Goal: Information Seeking & Learning: Learn about a topic

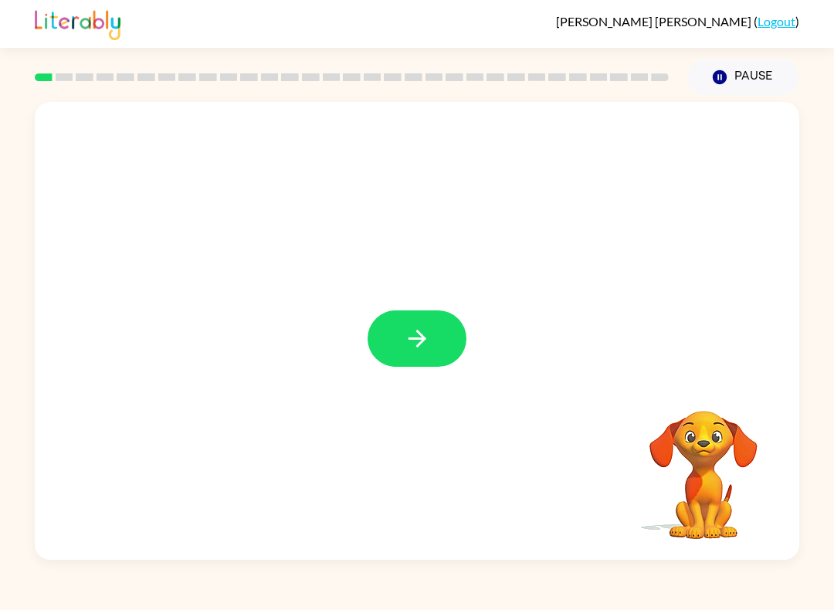
click at [699, 457] on video "Your browser must support playing .mp4 files to use Literably. Please try using…" at bounding box center [703, 464] width 154 height 154
click at [717, 441] on video "Your browser must support playing .mp4 files to use Literably. Please try using…" at bounding box center [703, 464] width 154 height 154
click at [448, 354] on button "button" at bounding box center [416, 338] width 99 height 56
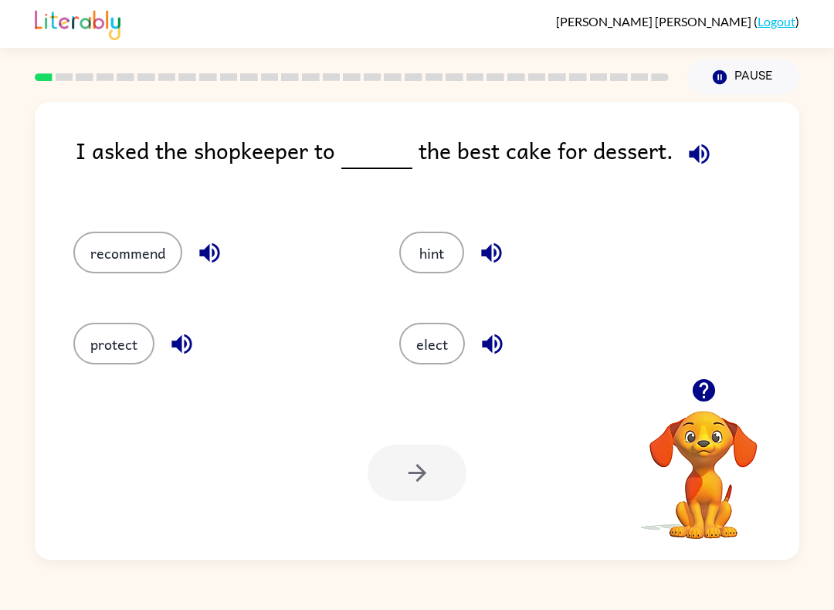
click at [113, 250] on button "recommend" at bounding box center [127, 253] width 109 height 42
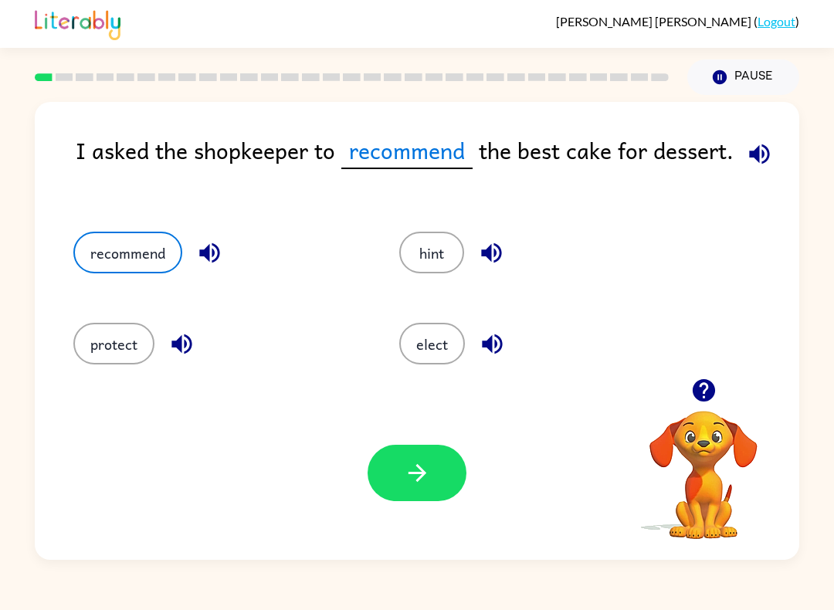
click at [409, 469] on icon "button" at bounding box center [417, 472] width 27 height 27
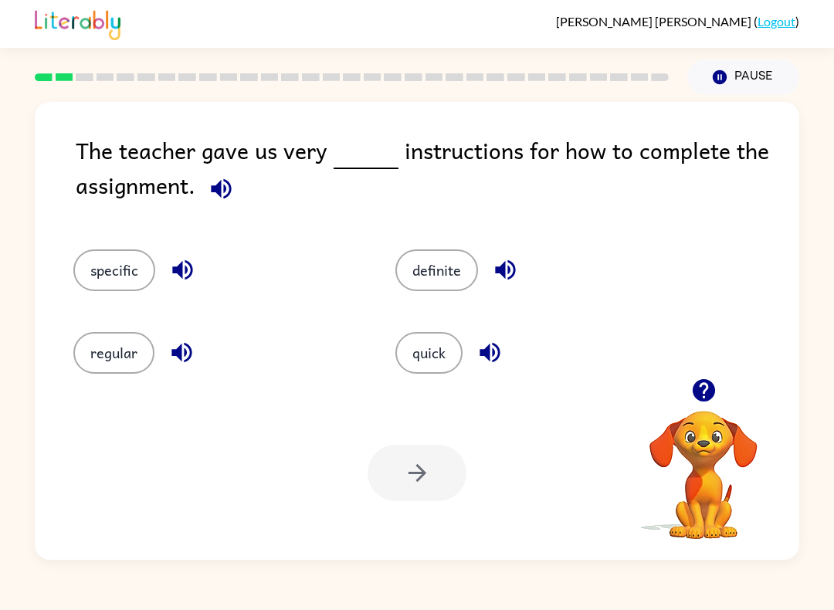
click at [146, 255] on button "specific" at bounding box center [114, 270] width 82 height 42
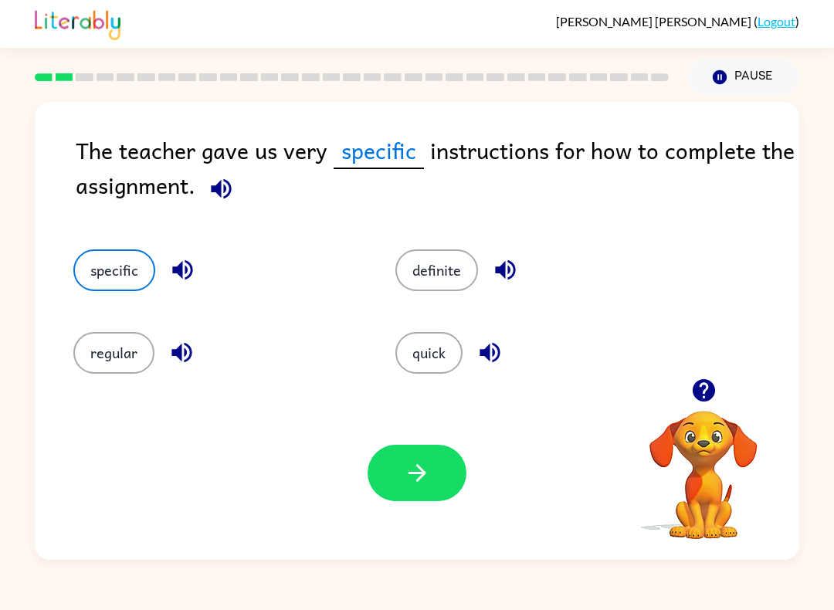
click at [418, 463] on icon "button" at bounding box center [417, 472] width 27 height 27
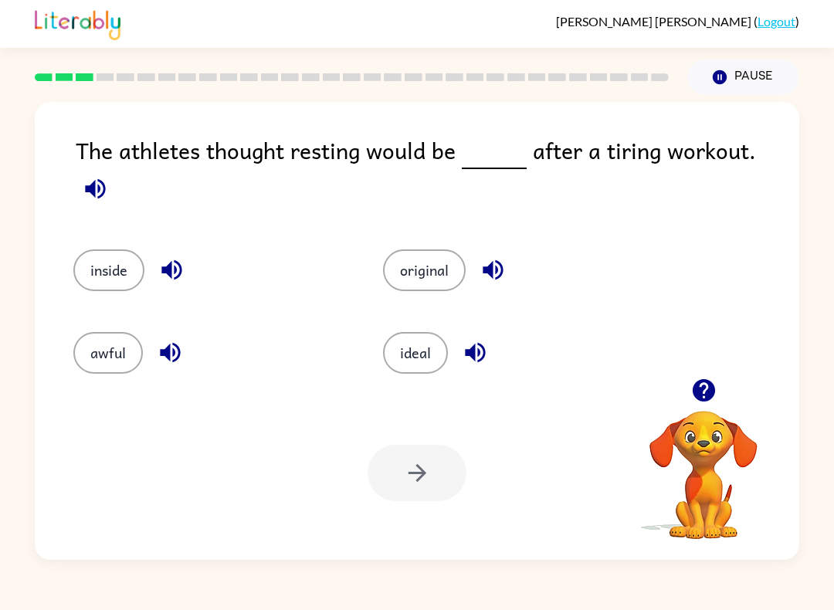
click at [425, 350] on button "ideal" at bounding box center [415, 353] width 65 height 42
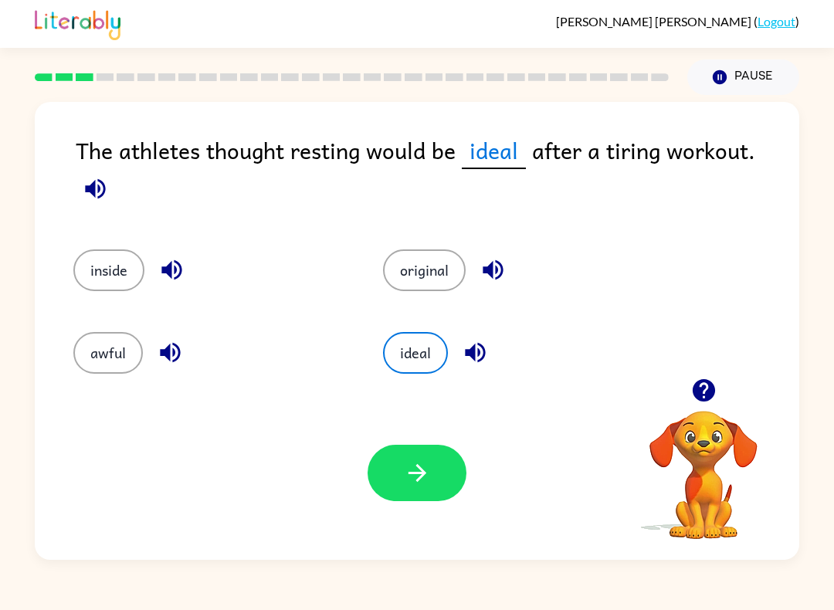
click at [485, 339] on icon "button" at bounding box center [475, 352] width 27 height 27
click at [170, 343] on icon "button" at bounding box center [170, 353] width 20 height 20
click at [444, 461] on button "button" at bounding box center [416, 473] width 99 height 56
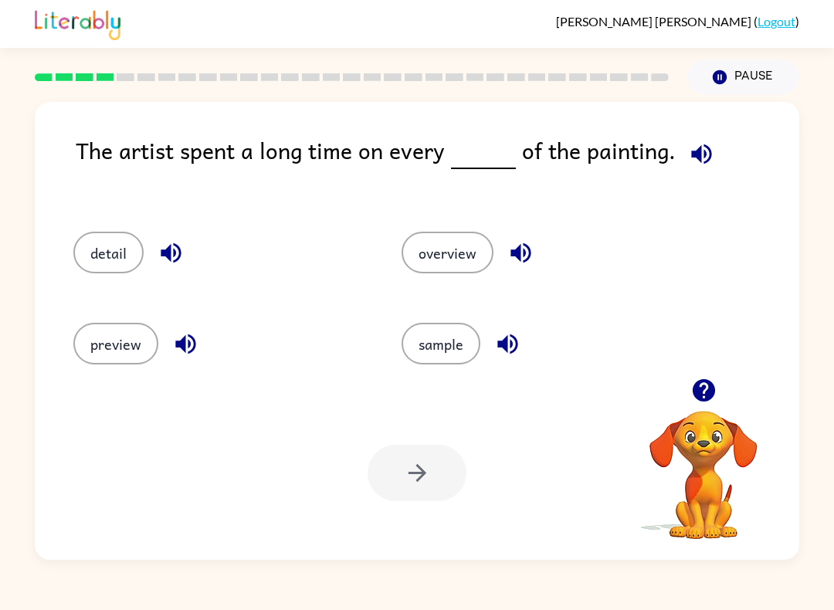
click at [122, 249] on button "detail" at bounding box center [108, 253] width 70 height 42
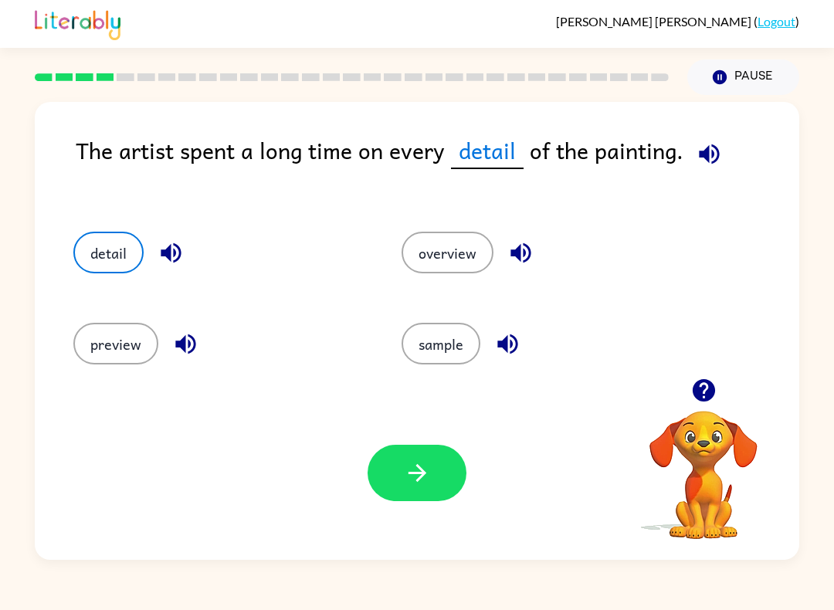
click at [403, 458] on button "button" at bounding box center [416, 473] width 99 height 56
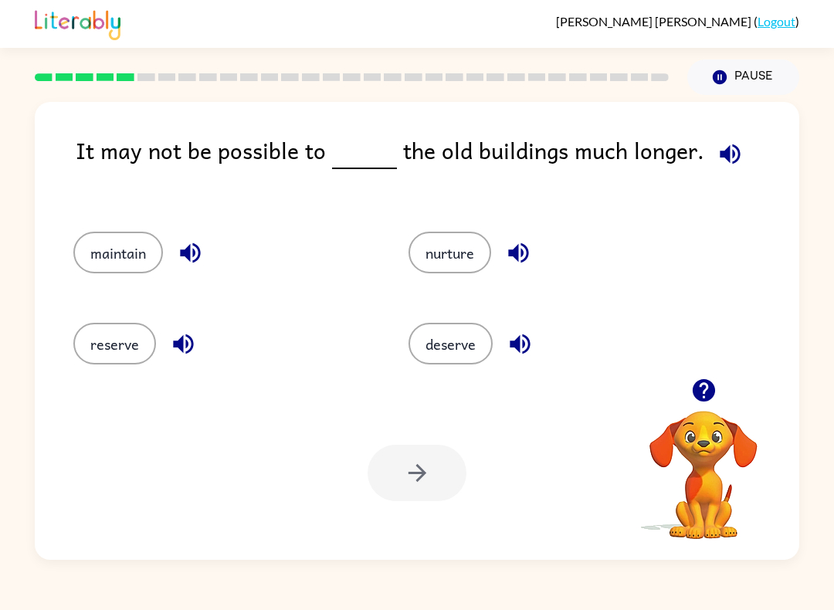
click at [187, 345] on icon "button" at bounding box center [183, 344] width 20 height 20
click at [107, 353] on button "reserve" at bounding box center [114, 344] width 83 height 42
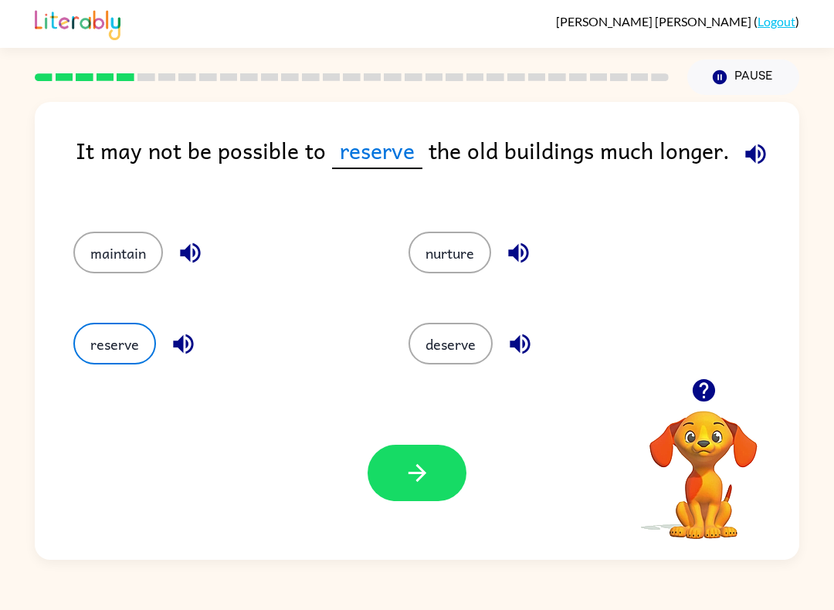
click at [521, 256] on icon "button" at bounding box center [518, 252] width 27 height 27
click at [529, 351] on icon "button" at bounding box center [519, 343] width 27 height 27
click at [193, 250] on icon "button" at bounding box center [190, 252] width 27 height 27
click at [184, 337] on icon "button" at bounding box center [183, 343] width 27 height 27
click at [431, 467] on button "button" at bounding box center [416, 473] width 99 height 56
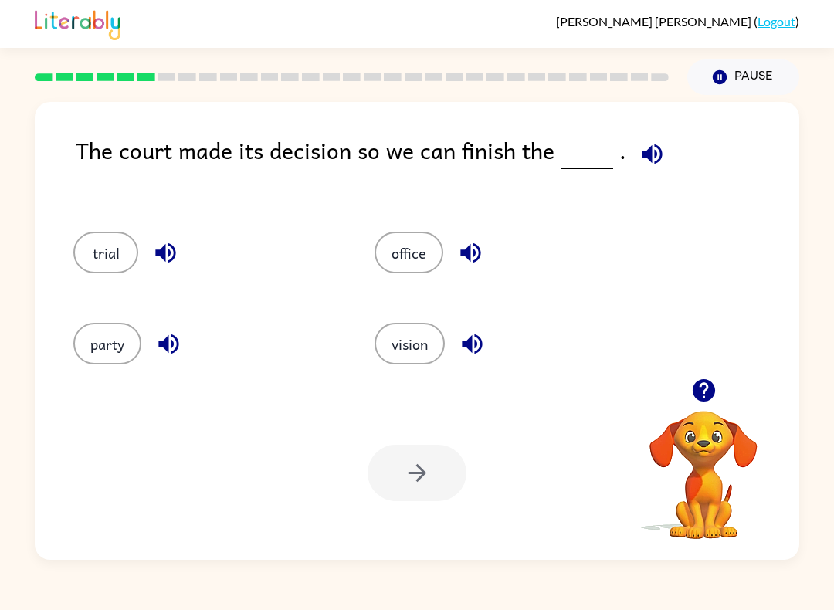
click at [155, 154] on div "The court made its decision so we can finish the ." at bounding box center [437, 167] width 723 height 68
click at [408, 252] on button "office" at bounding box center [408, 253] width 69 height 42
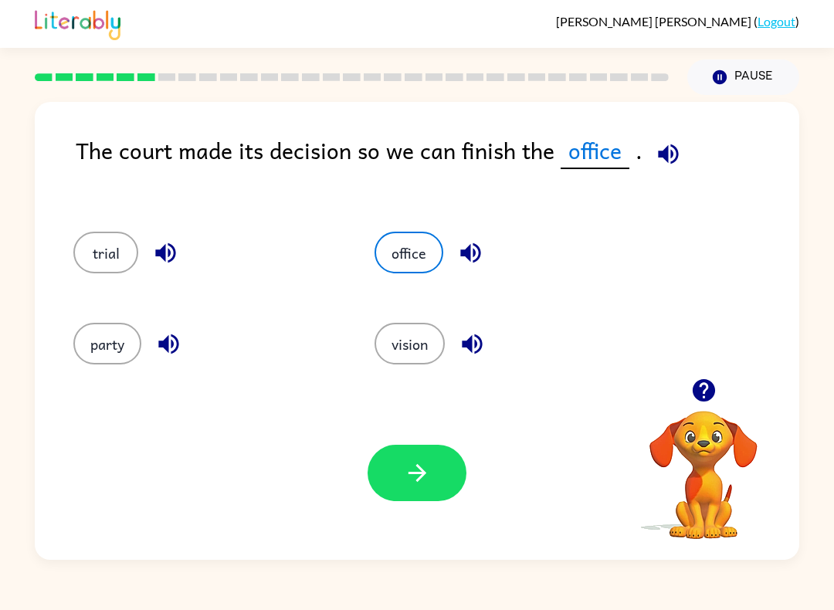
click at [425, 469] on icon "button" at bounding box center [417, 472] width 27 height 27
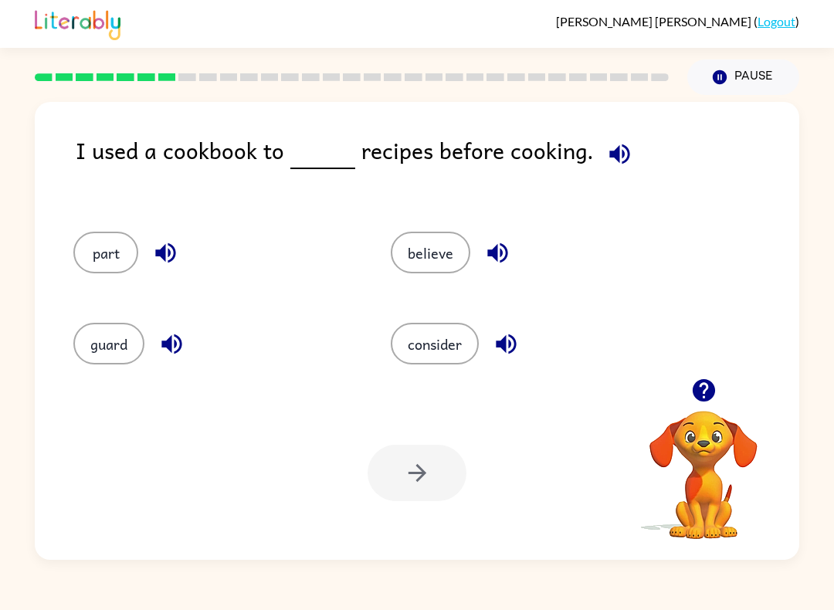
click at [411, 358] on button "consider" at bounding box center [435, 344] width 88 height 42
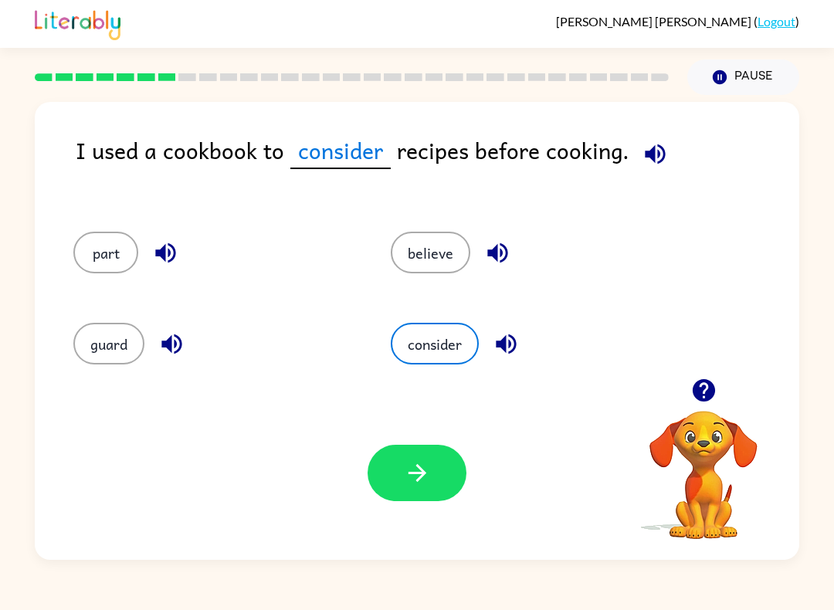
click at [116, 349] on button "guard" at bounding box center [108, 344] width 71 height 42
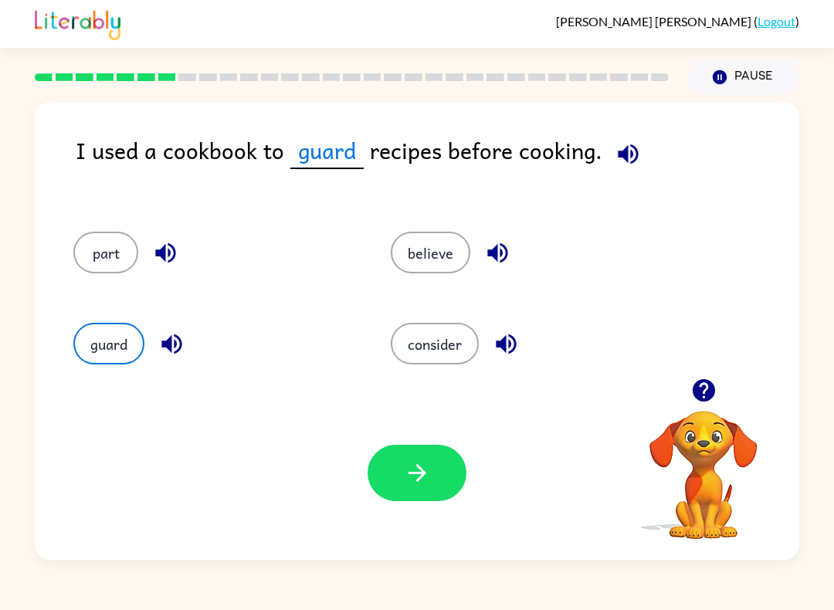
click at [168, 340] on icon "button" at bounding box center [171, 344] width 20 height 20
click at [425, 357] on button "consider" at bounding box center [435, 344] width 88 height 42
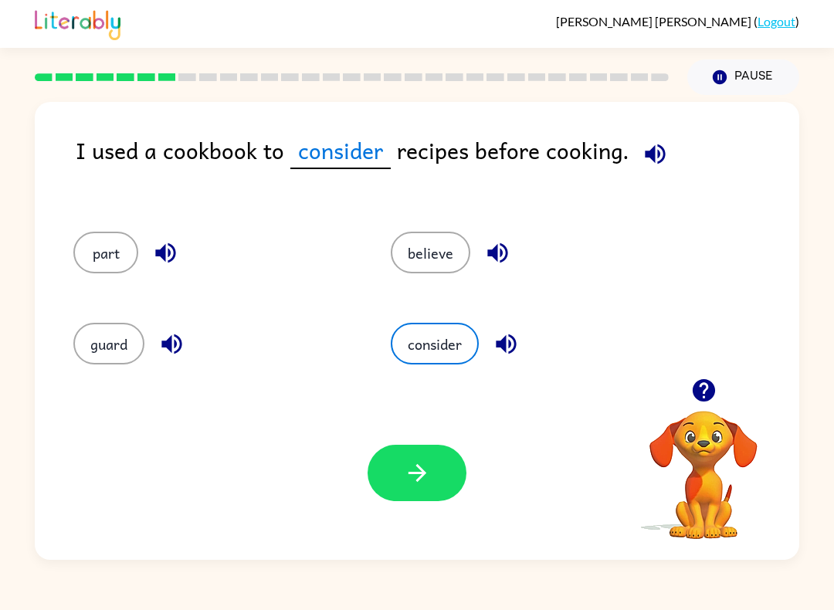
click at [499, 328] on button "button" at bounding box center [505, 343] width 39 height 39
click at [415, 482] on icon "button" at bounding box center [417, 472] width 27 height 27
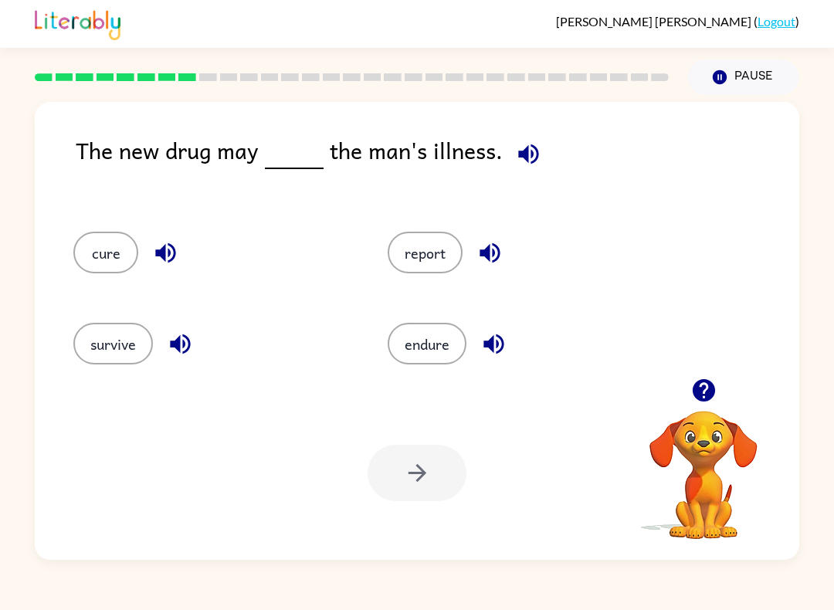
click at [805, 502] on div "The new drug may the man's illness. cure report survive endure Your browser mus…" at bounding box center [417, 327] width 834 height 465
click at [165, 242] on icon "button" at bounding box center [165, 252] width 27 height 27
click at [528, 157] on icon "button" at bounding box center [528, 154] width 20 height 20
click at [526, 159] on icon "button" at bounding box center [528, 154] width 20 height 20
click at [171, 253] on icon "button" at bounding box center [165, 252] width 27 height 27
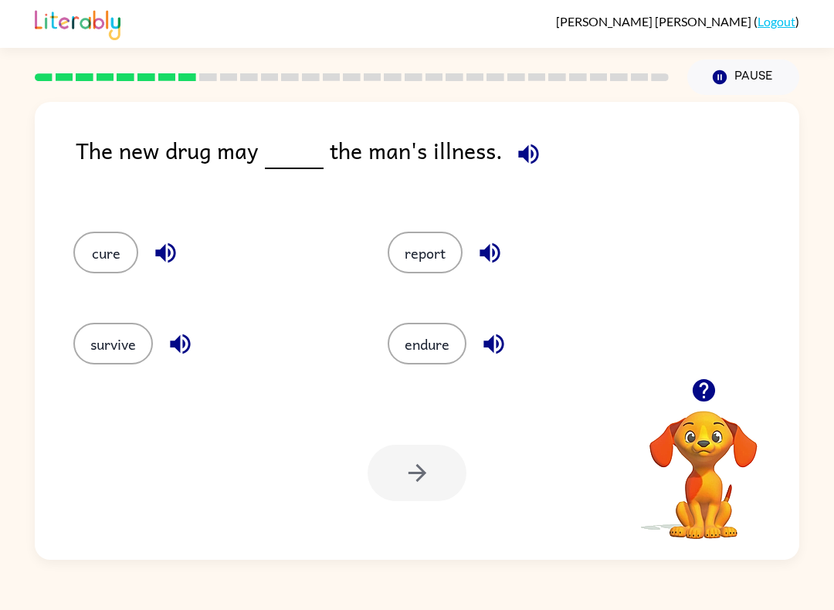
click at [113, 263] on button "cure" at bounding box center [105, 253] width 65 height 42
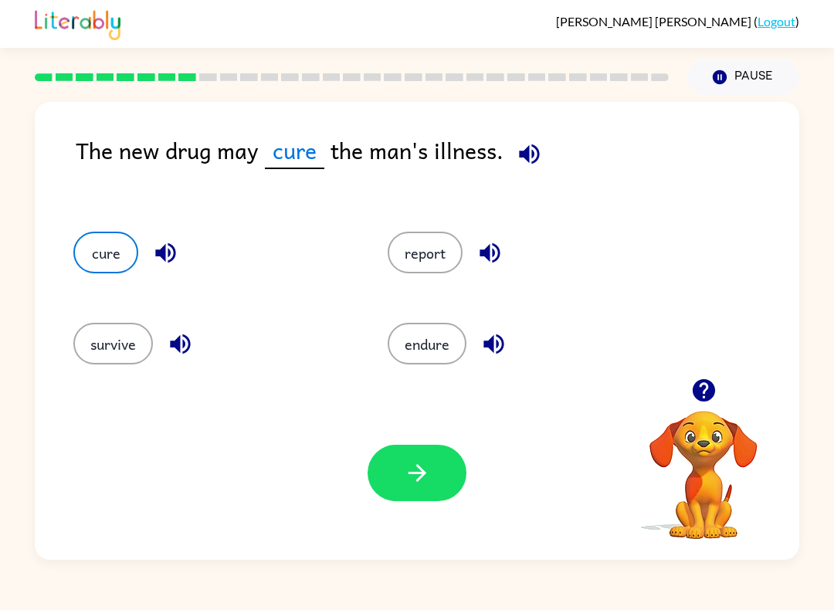
click at [533, 161] on icon "button" at bounding box center [529, 154] width 20 height 20
click at [530, 154] on icon "button" at bounding box center [529, 154] width 20 height 20
click at [441, 448] on button "button" at bounding box center [416, 473] width 99 height 56
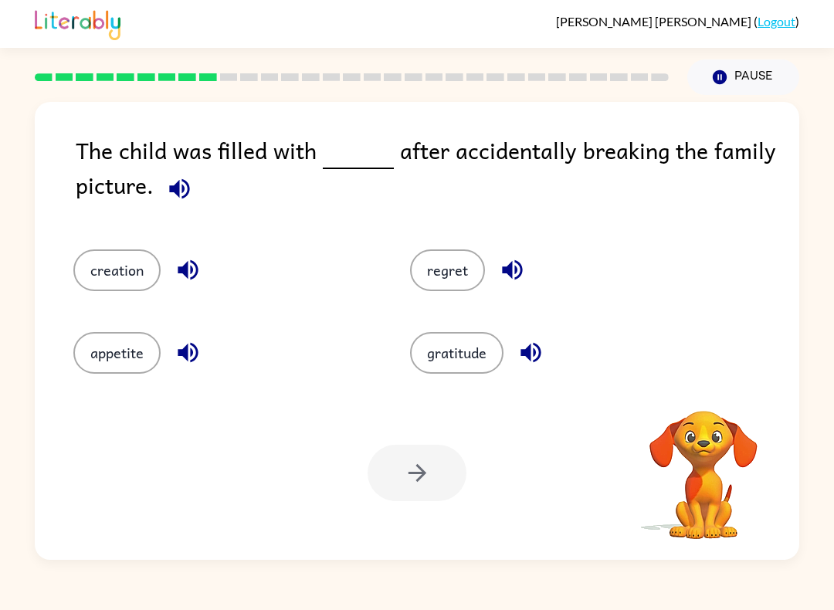
click at [195, 188] on button "button" at bounding box center [179, 188] width 39 height 39
click at [207, 174] on div "The child was filled with after accidentally breaking the family picture." at bounding box center [437, 176] width 723 height 86
click at [455, 277] on button "regret" at bounding box center [447, 270] width 75 height 42
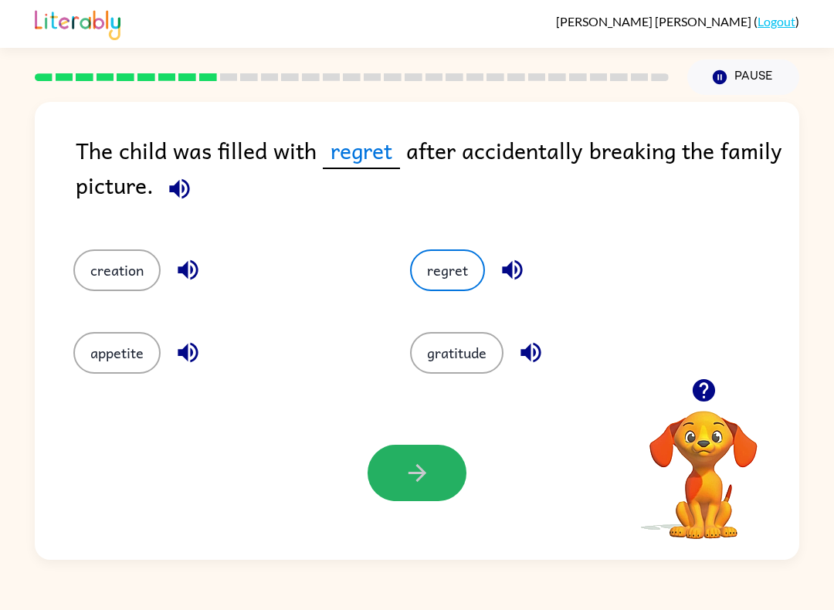
click at [420, 471] on icon "button" at bounding box center [417, 472] width 27 height 27
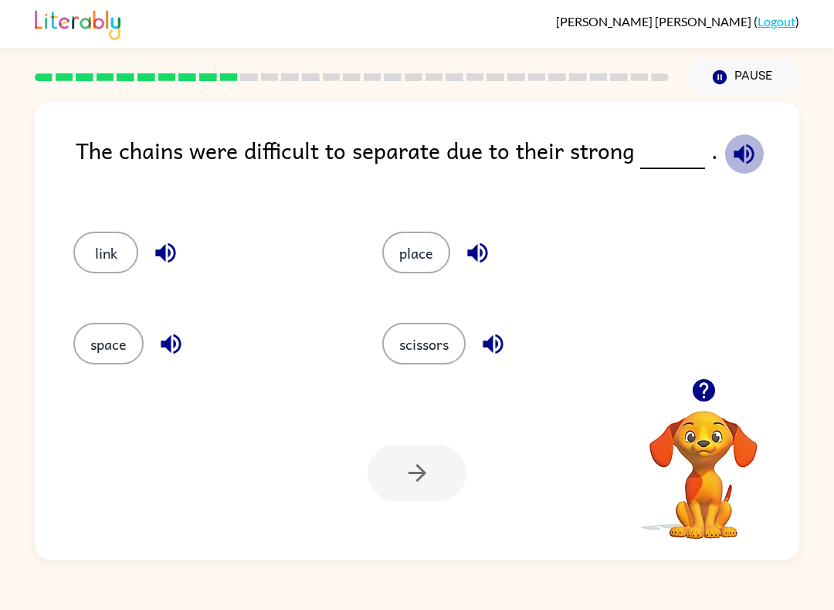
click at [730, 157] on icon "button" at bounding box center [743, 153] width 27 height 27
click at [739, 144] on icon "button" at bounding box center [743, 153] width 27 height 27
click at [738, 147] on icon "button" at bounding box center [743, 154] width 20 height 20
click at [96, 344] on button "space" at bounding box center [108, 344] width 70 height 42
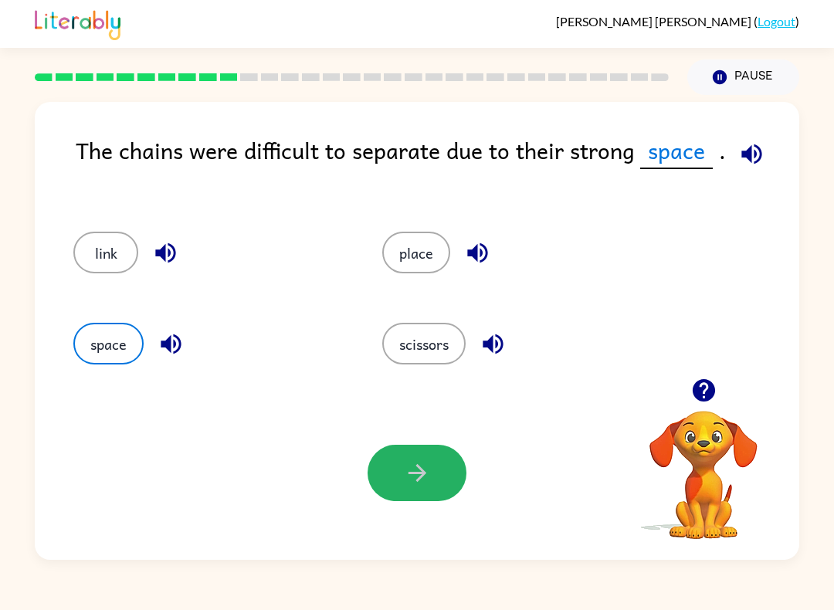
click at [387, 492] on button "button" at bounding box center [416, 473] width 99 height 56
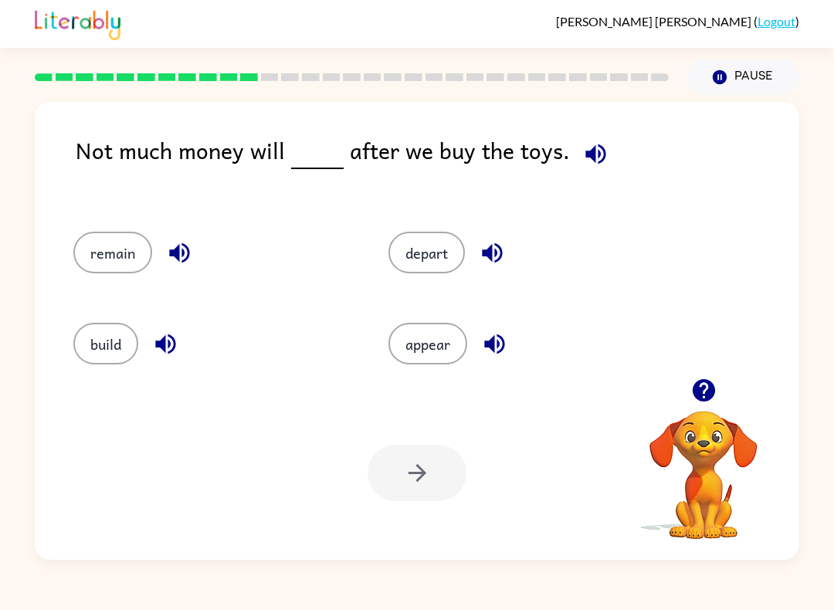
click at [117, 272] on button "remain" at bounding box center [112, 253] width 79 height 42
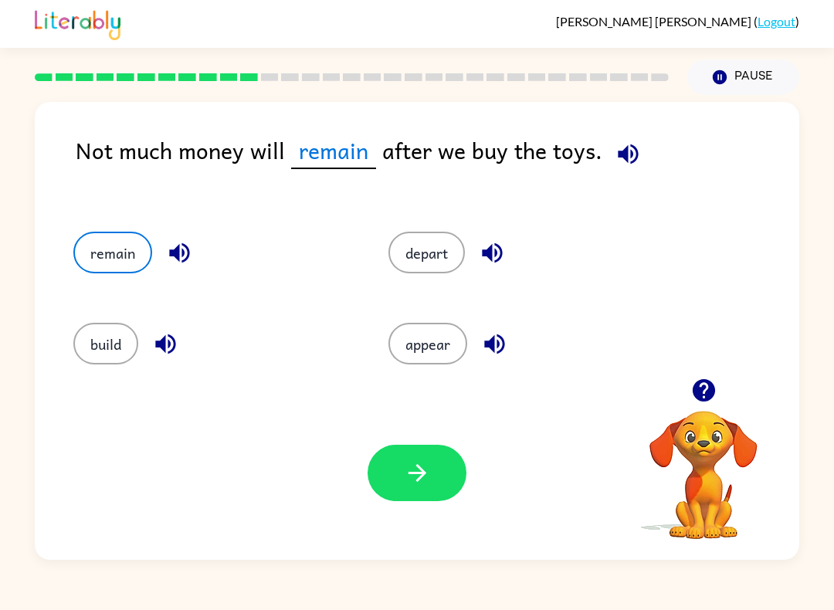
click at [430, 471] on icon "button" at bounding box center [417, 472] width 27 height 27
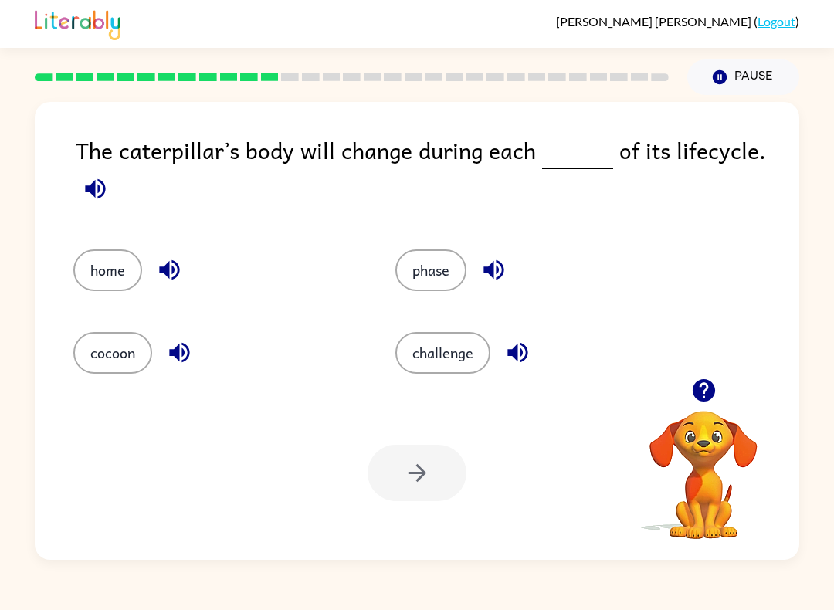
click at [122, 356] on button "cocoon" at bounding box center [112, 353] width 79 height 42
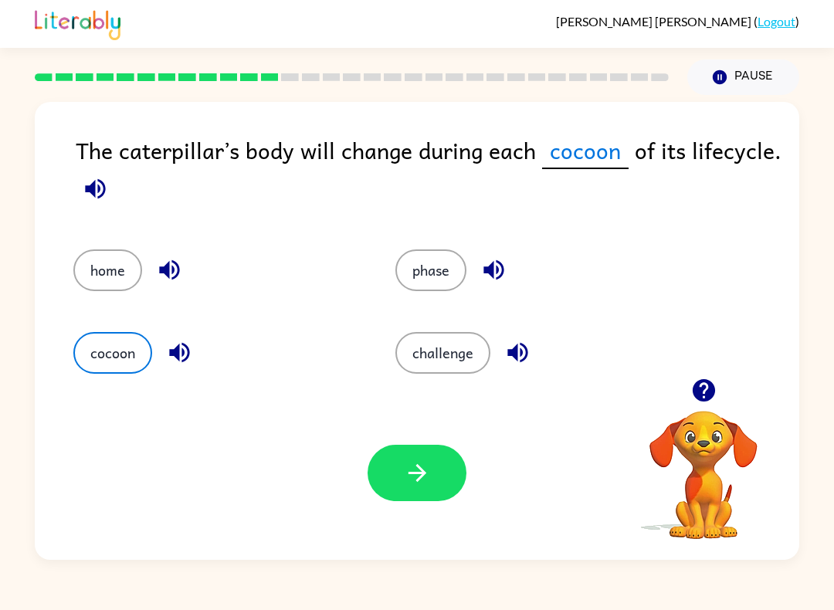
click at [167, 354] on icon "button" at bounding box center [179, 352] width 27 height 27
click at [431, 279] on button "phase" at bounding box center [430, 270] width 71 height 42
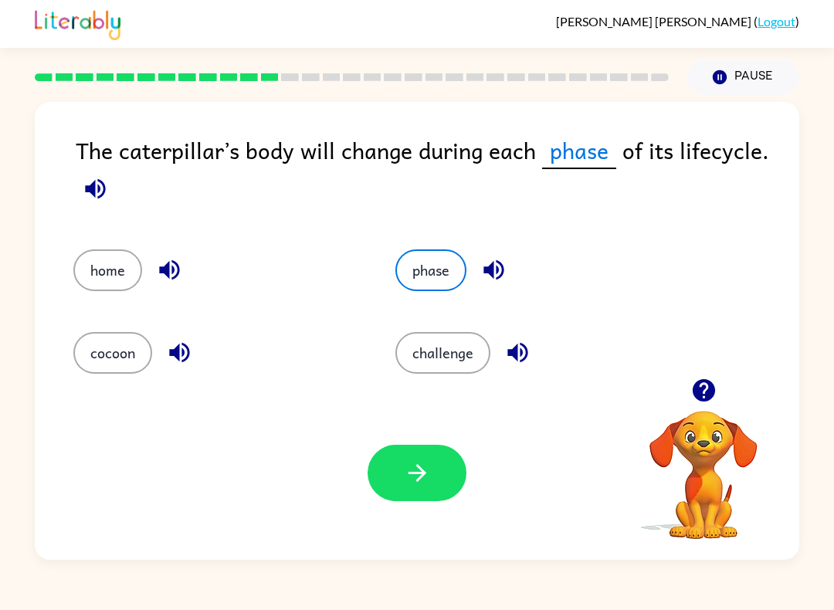
click at [441, 448] on button "button" at bounding box center [416, 473] width 99 height 56
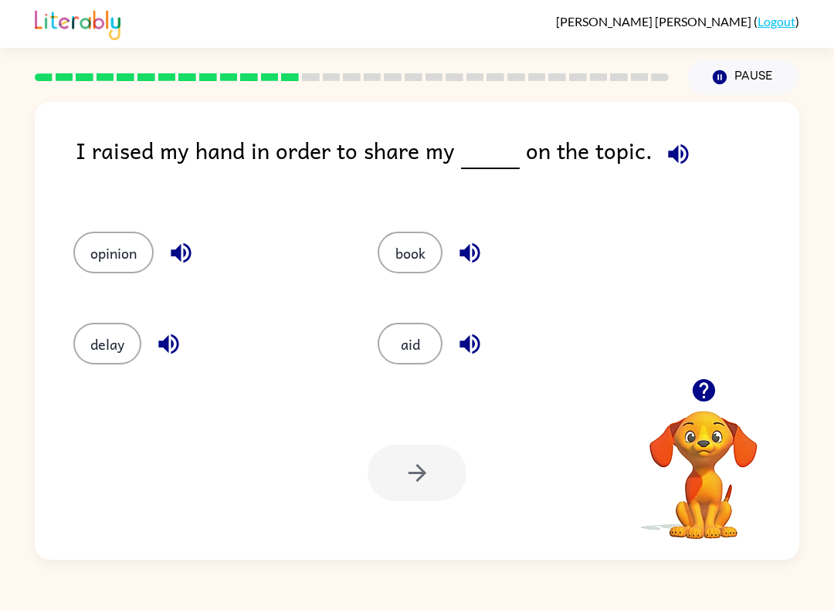
click at [122, 284] on div "opinion" at bounding box center [196, 247] width 304 height 91
click at [118, 257] on button "opinion" at bounding box center [113, 253] width 80 height 42
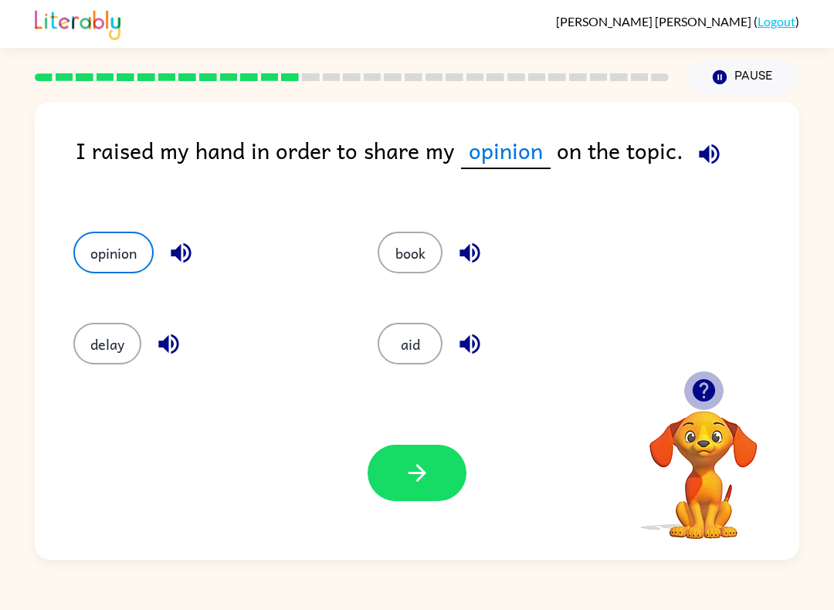
click at [711, 384] on icon "button" at bounding box center [703, 390] width 22 height 22
click at [433, 471] on button "button" at bounding box center [416, 473] width 99 height 56
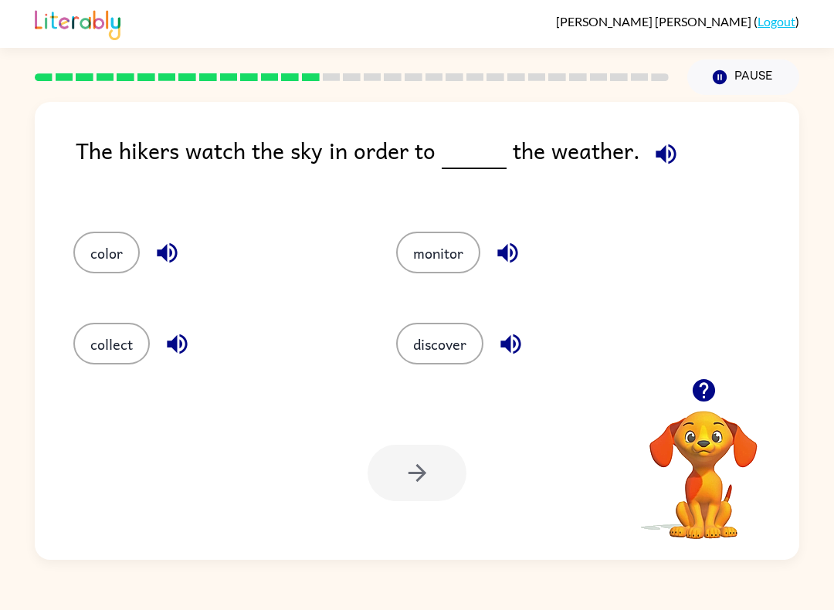
click at [455, 348] on button "discover" at bounding box center [439, 344] width 87 height 42
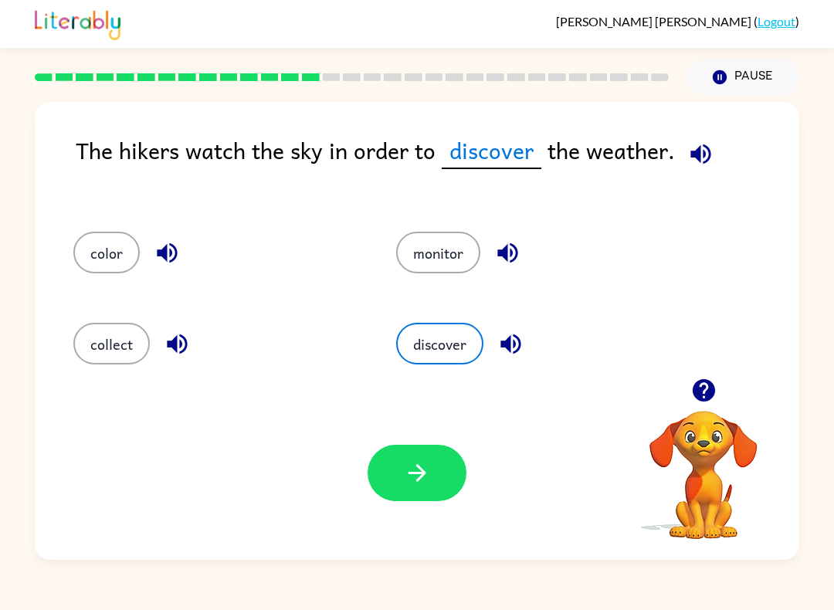
click at [509, 256] on icon "button" at bounding box center [507, 252] width 27 height 27
click at [448, 259] on button "monitor" at bounding box center [438, 253] width 84 height 42
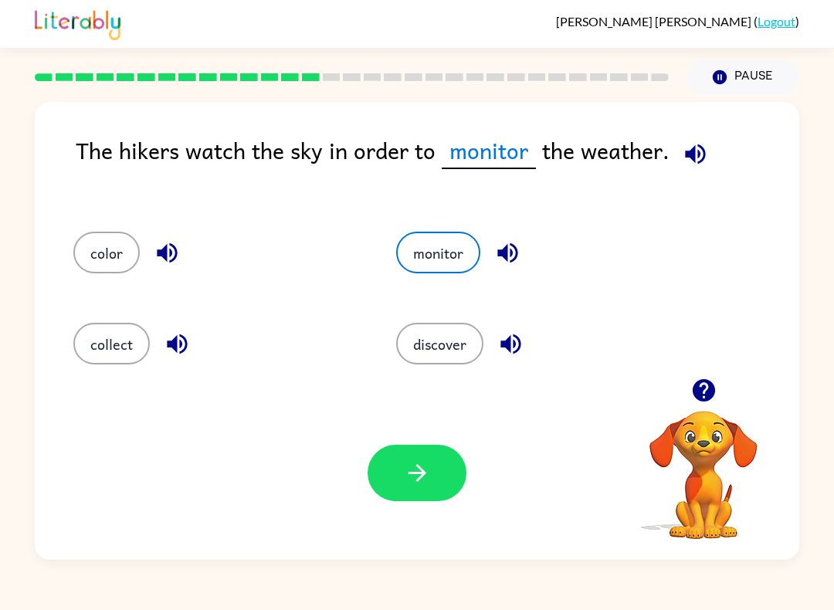
click at [459, 487] on button "button" at bounding box center [416, 473] width 99 height 56
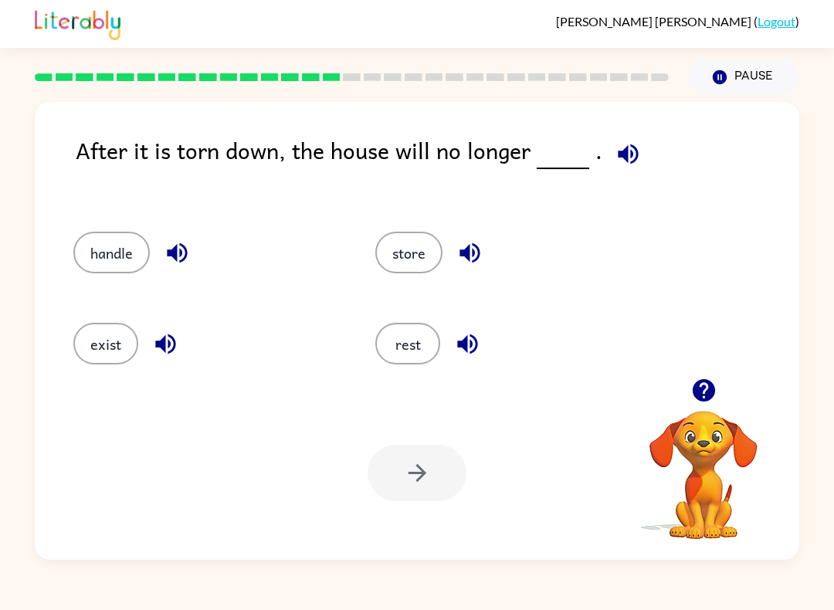
click at [101, 359] on button "exist" at bounding box center [105, 344] width 65 height 42
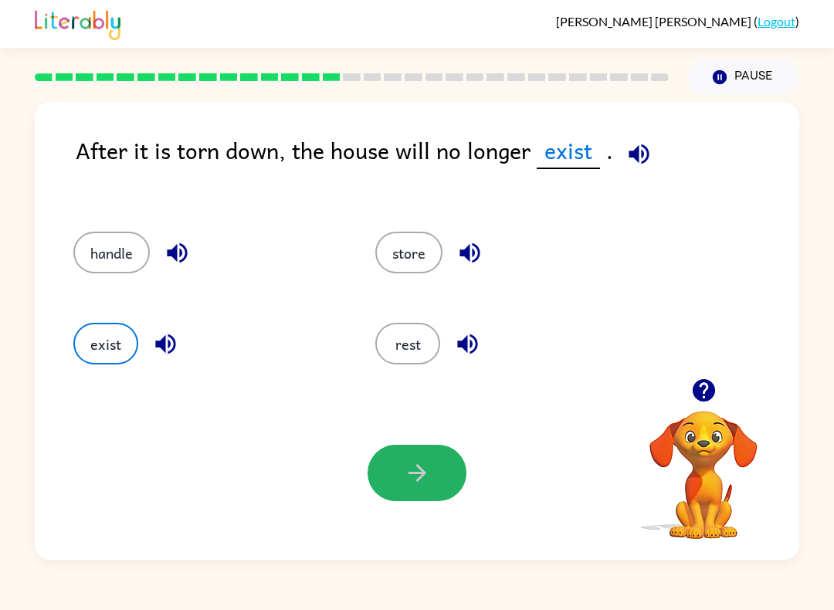
click at [465, 465] on button "button" at bounding box center [416, 473] width 99 height 56
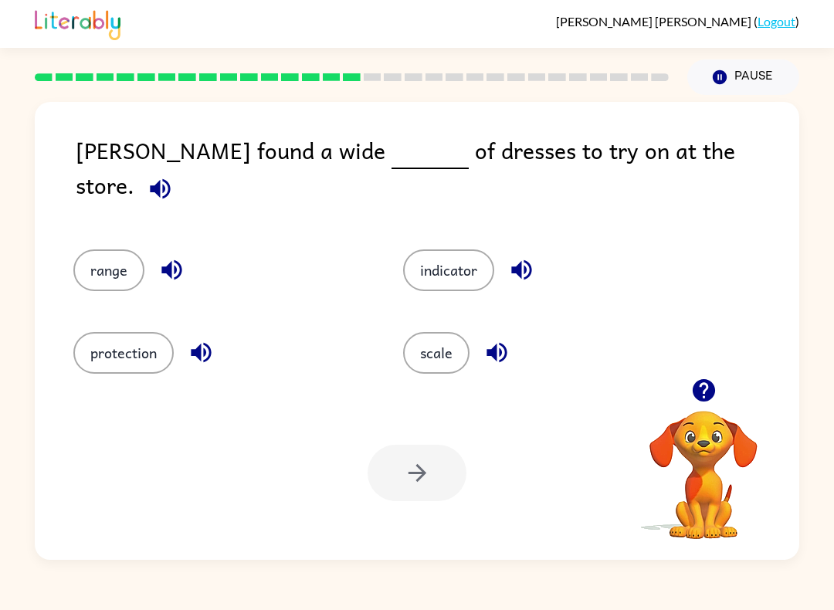
click at [459, 254] on button "indicator" at bounding box center [448, 270] width 91 height 42
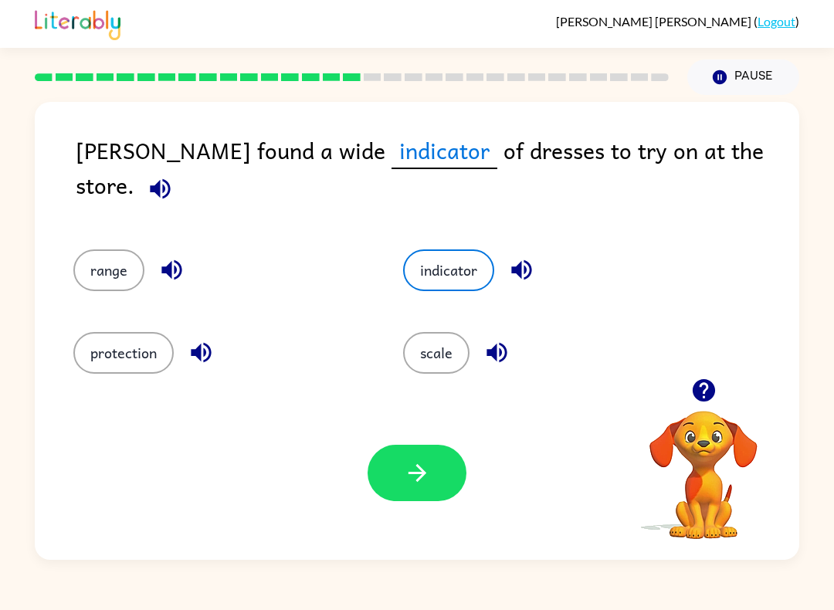
click at [118, 252] on button "range" at bounding box center [108, 270] width 71 height 42
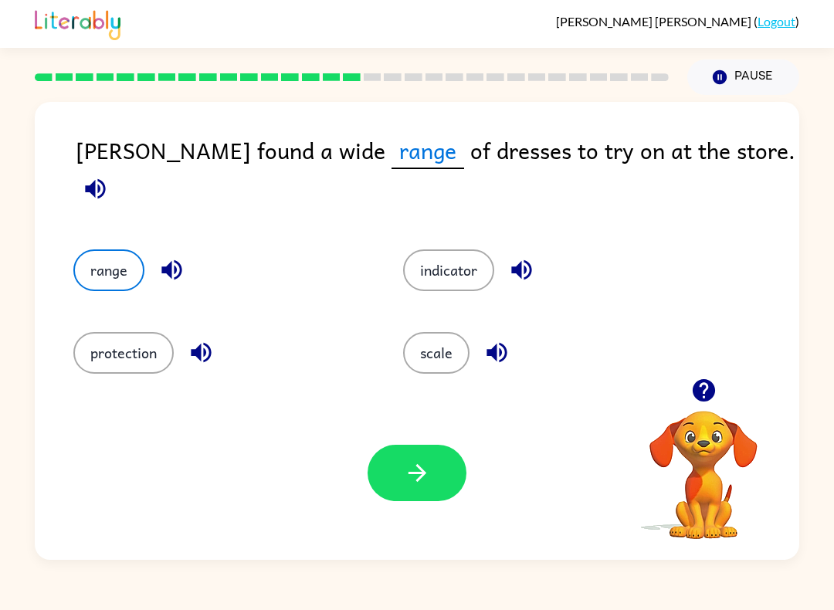
click at [469, 262] on button "indicator" at bounding box center [448, 270] width 91 height 42
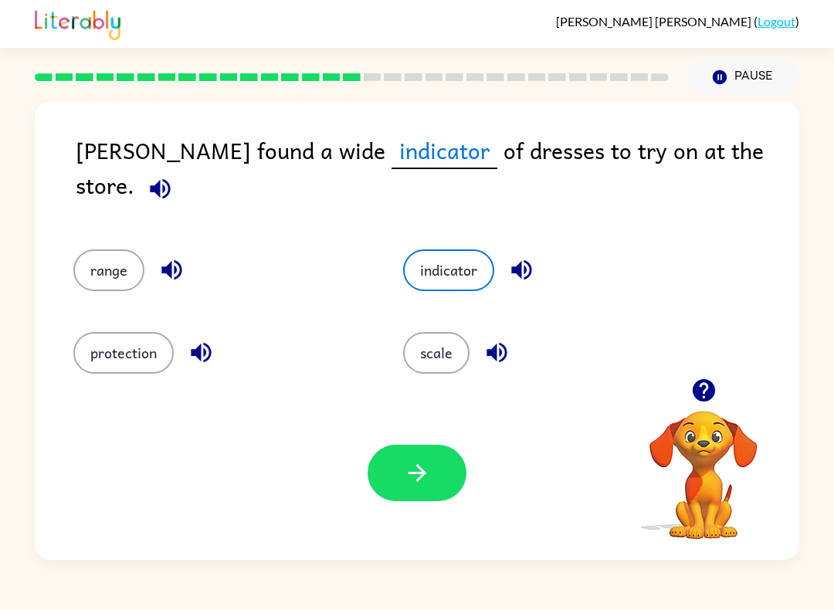
click at [448, 357] on button "scale" at bounding box center [436, 353] width 66 height 42
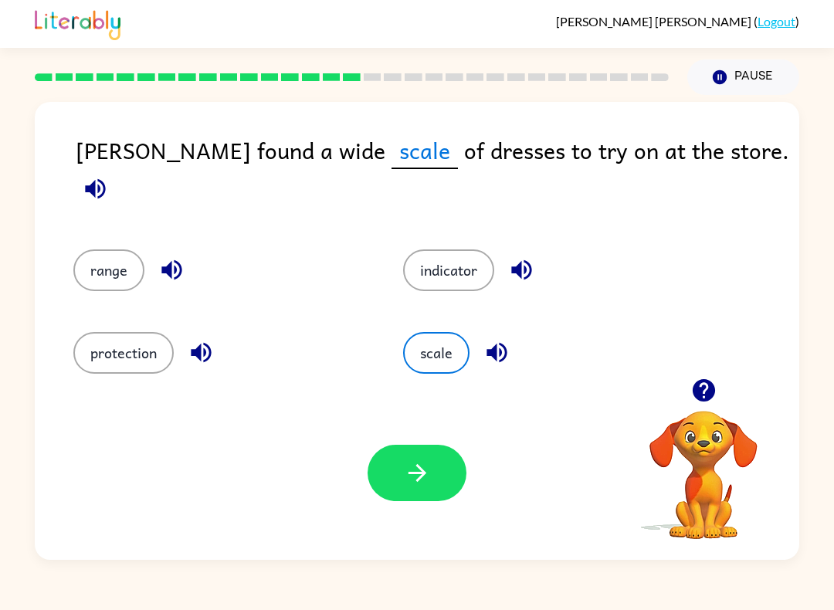
click at [426, 249] on button "indicator" at bounding box center [448, 270] width 91 height 42
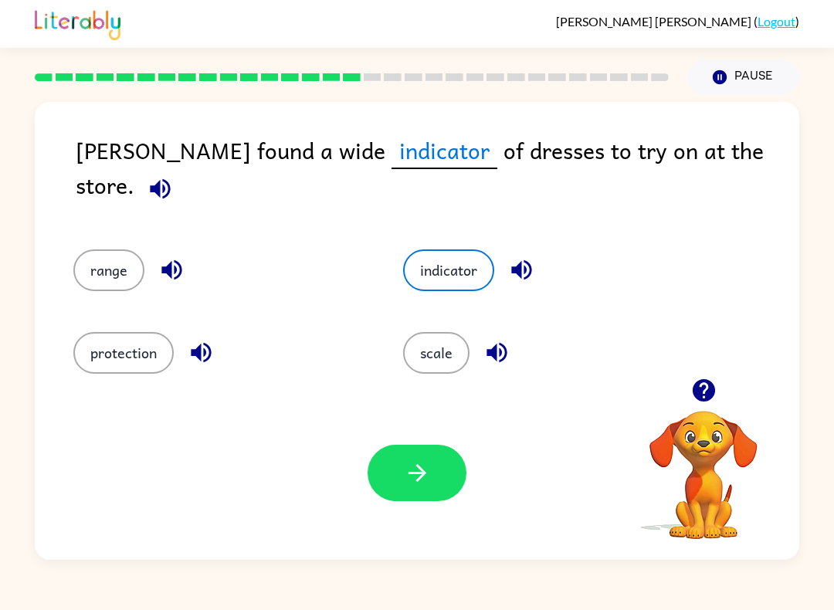
click at [418, 348] on button "scale" at bounding box center [436, 353] width 66 height 42
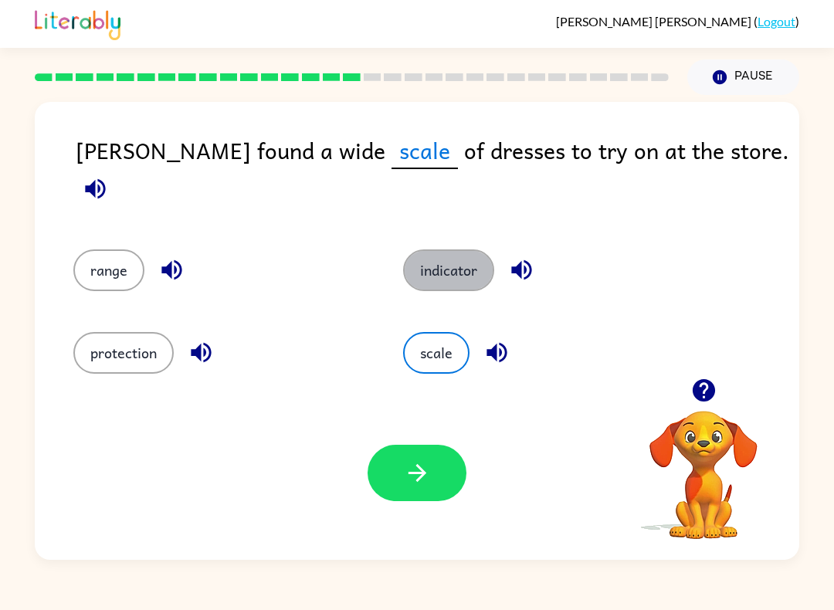
click at [430, 262] on button "indicator" at bounding box center [448, 270] width 91 height 42
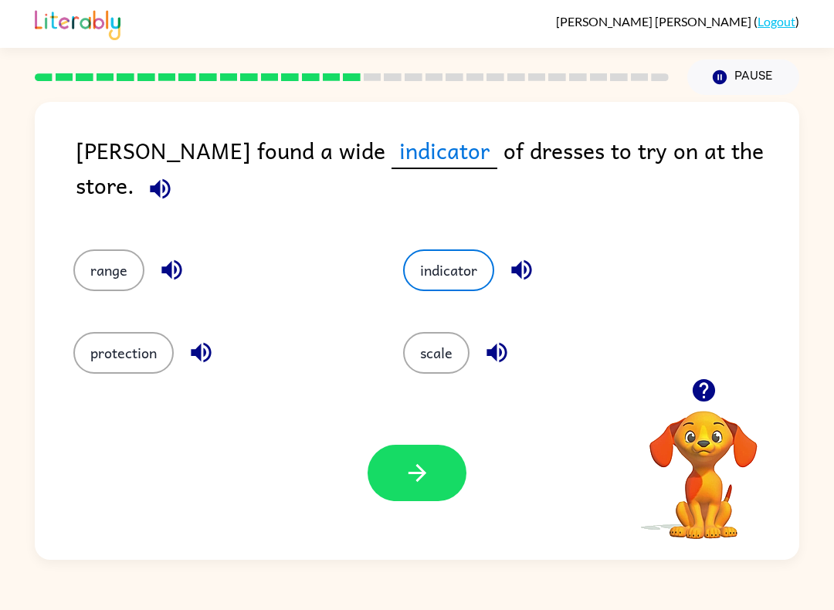
click at [395, 509] on div "Your browser must support playing .mp4 files to use Literably. Please try using…" at bounding box center [417, 473] width 764 height 174
click at [449, 352] on button "scale" at bounding box center [436, 353] width 66 height 42
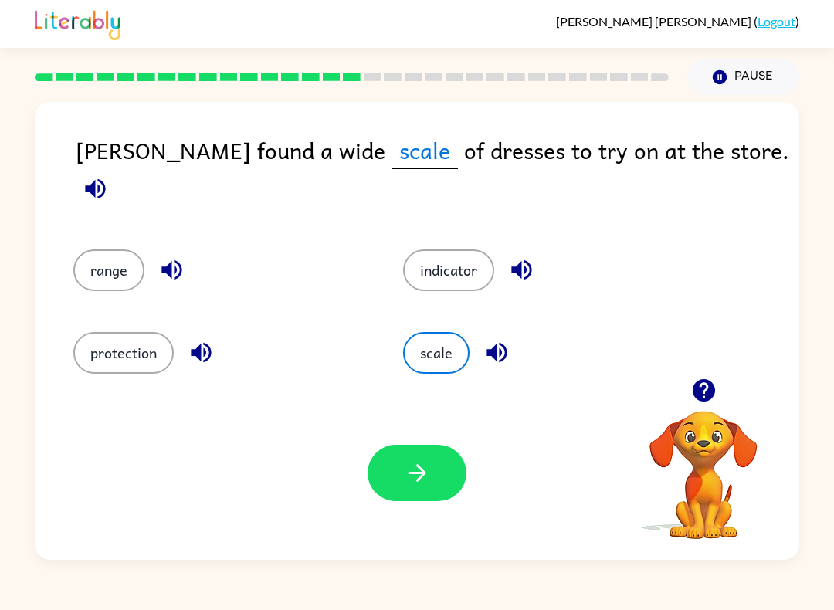
click at [447, 464] on button "button" at bounding box center [416, 473] width 99 height 56
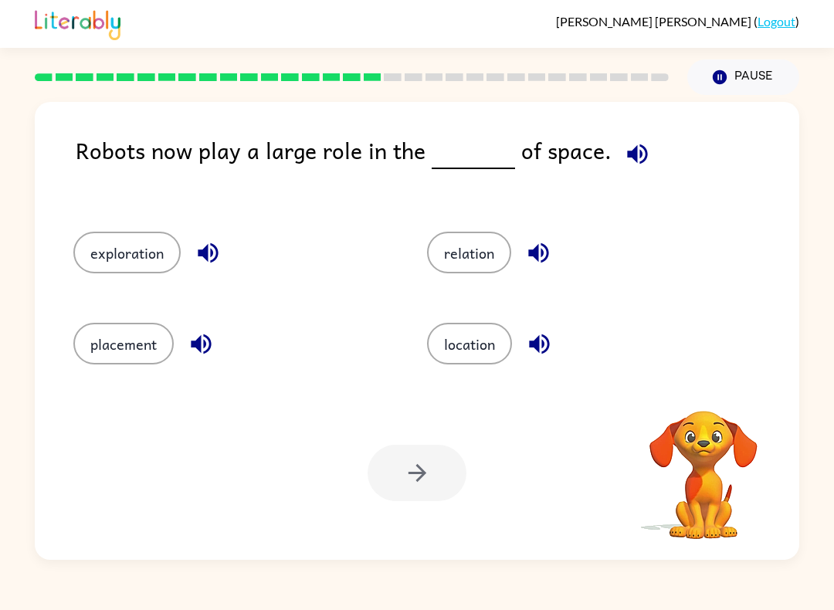
click at [709, 469] on video "Your browser must support playing .mp4 files to use Literably. Please try using…" at bounding box center [703, 464] width 154 height 154
click at [506, 340] on button "location" at bounding box center [469, 344] width 85 height 42
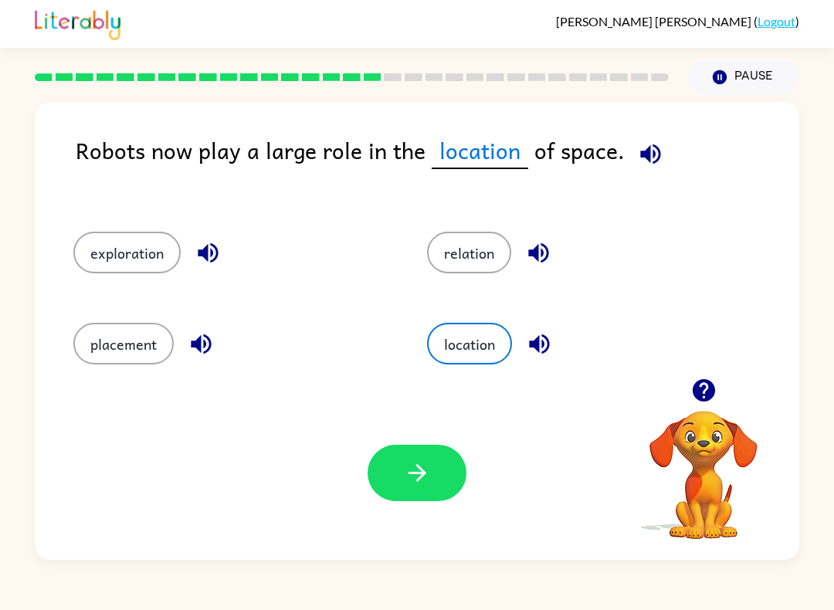
click at [437, 471] on button "button" at bounding box center [416, 473] width 99 height 56
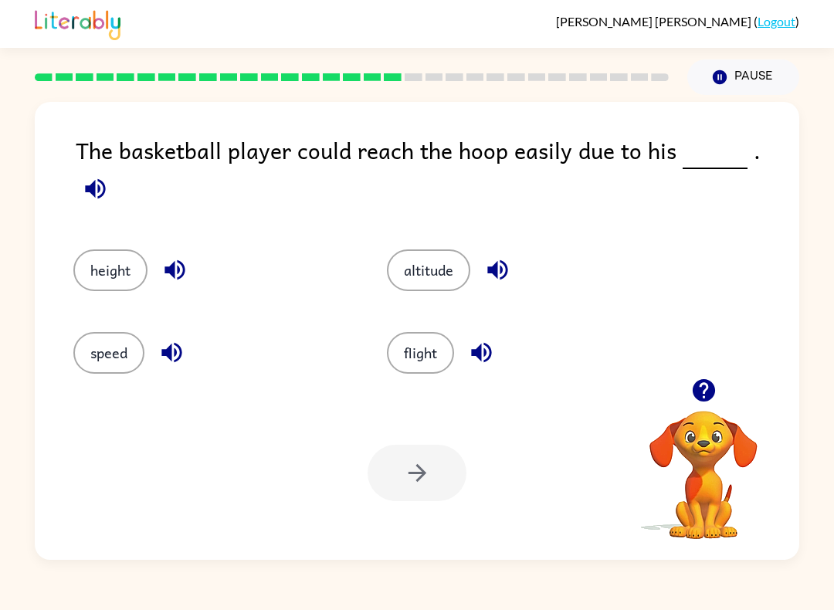
click at [117, 249] on button "height" at bounding box center [110, 270] width 74 height 42
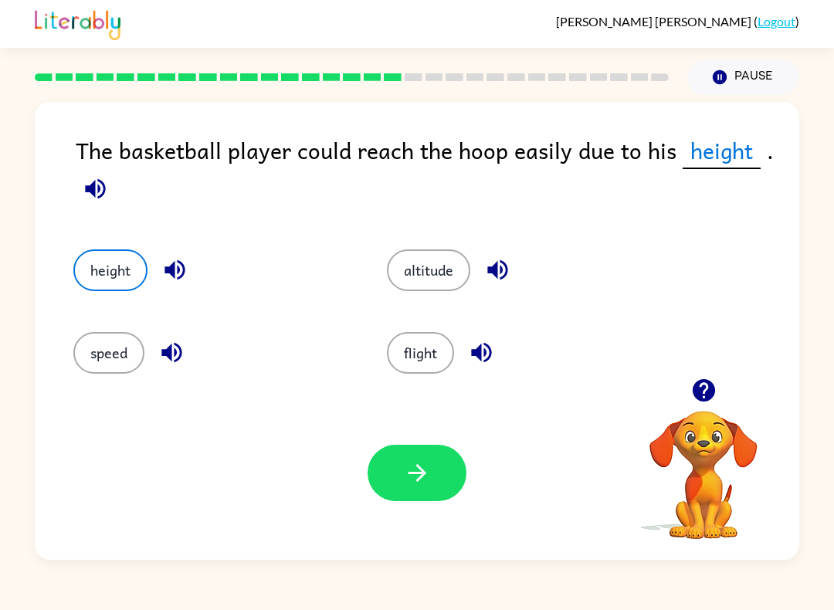
click at [409, 486] on icon "button" at bounding box center [417, 472] width 27 height 27
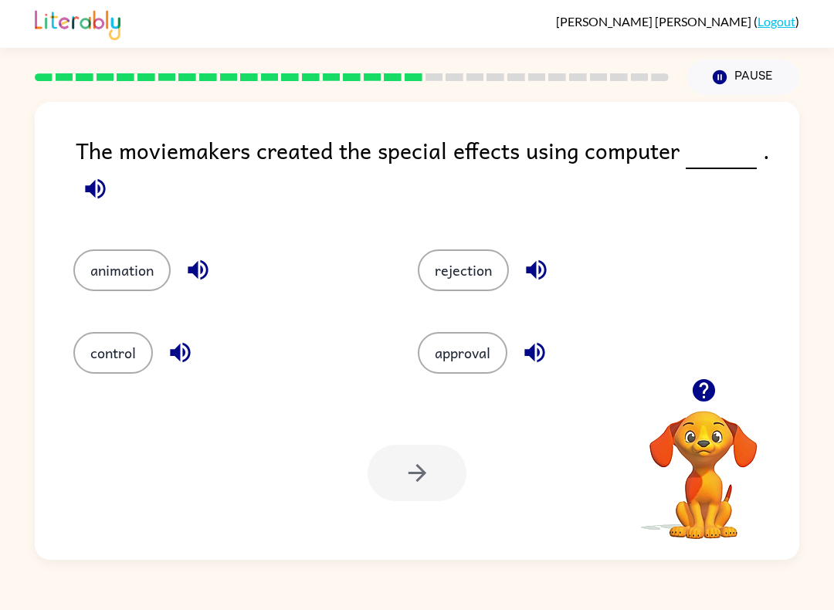
click at [120, 360] on button "control" at bounding box center [112, 353] width 79 height 42
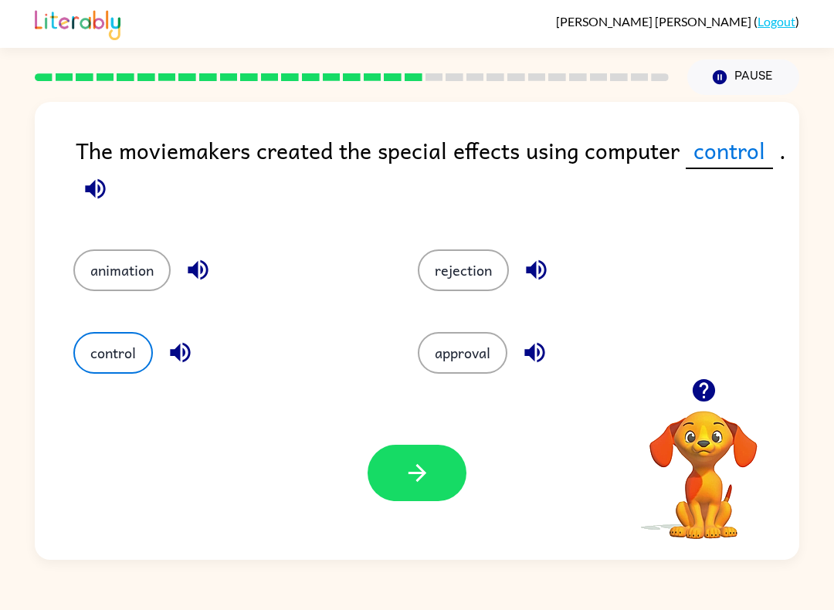
click at [418, 480] on icon "button" at bounding box center [417, 473] width 18 height 18
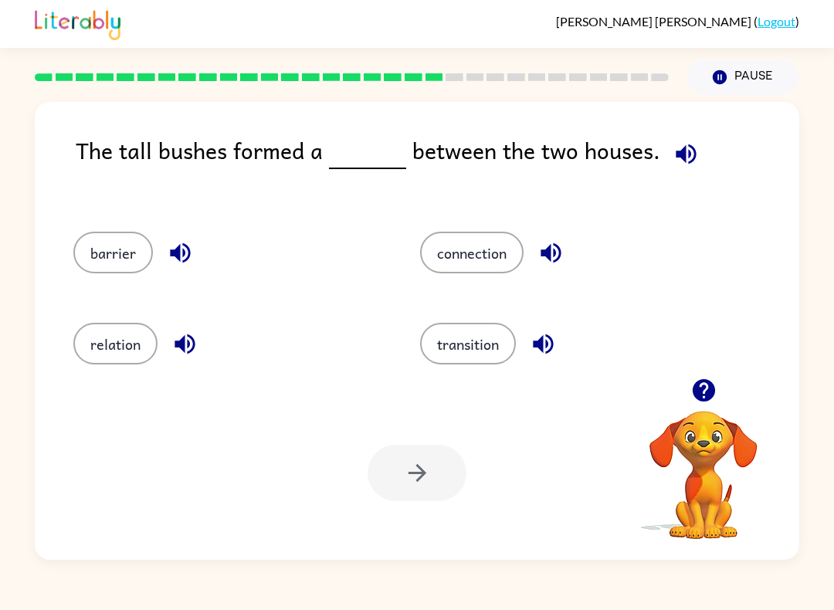
click at [507, 246] on button "connection" at bounding box center [471, 253] width 103 height 42
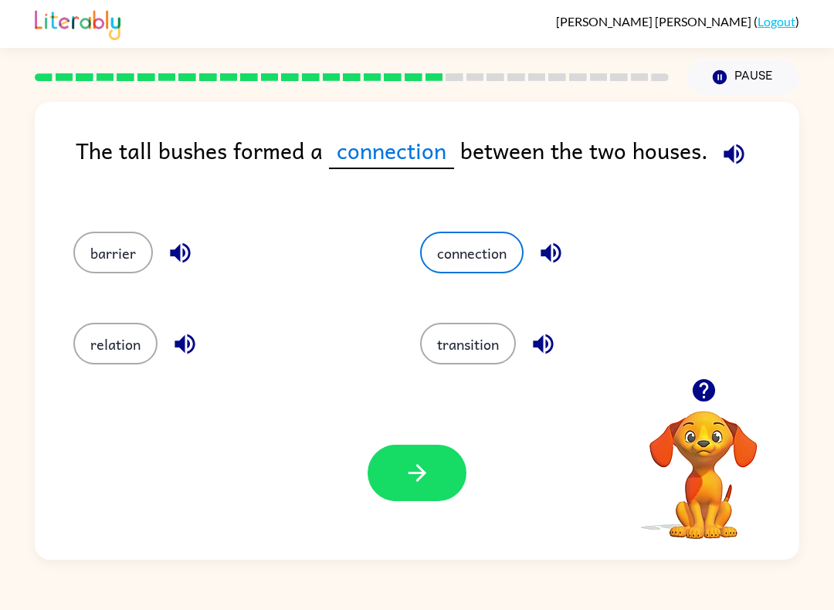
click at [405, 470] on icon "button" at bounding box center [417, 472] width 27 height 27
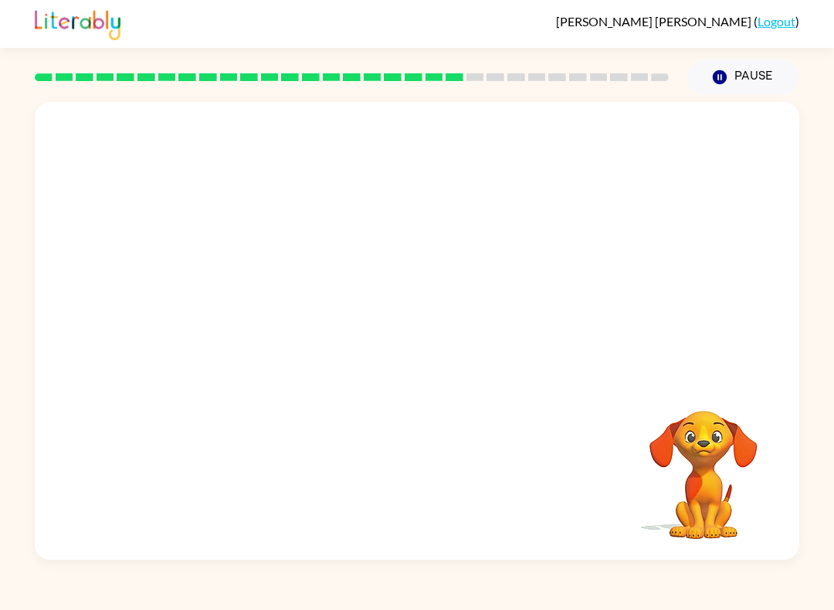
click at [642, 421] on video "Your browser must support playing .mp4 files to use Literably. Please try using…" at bounding box center [703, 464] width 154 height 154
click at [641, 421] on video "Your browser must support playing .mp4 files to use Literably. Please try using…" at bounding box center [703, 464] width 154 height 154
click at [641, 423] on video "Your browser must support playing .mp4 files to use Literably. Please try using…" at bounding box center [703, 464] width 154 height 154
click at [262, 336] on video "Your browser must support playing .mp4 files to use Literably. Please try using…" at bounding box center [417, 240] width 764 height 276
click at [257, 323] on video "Your browser must support playing .mp4 files to use Literably. Please try using…" at bounding box center [417, 240] width 764 height 276
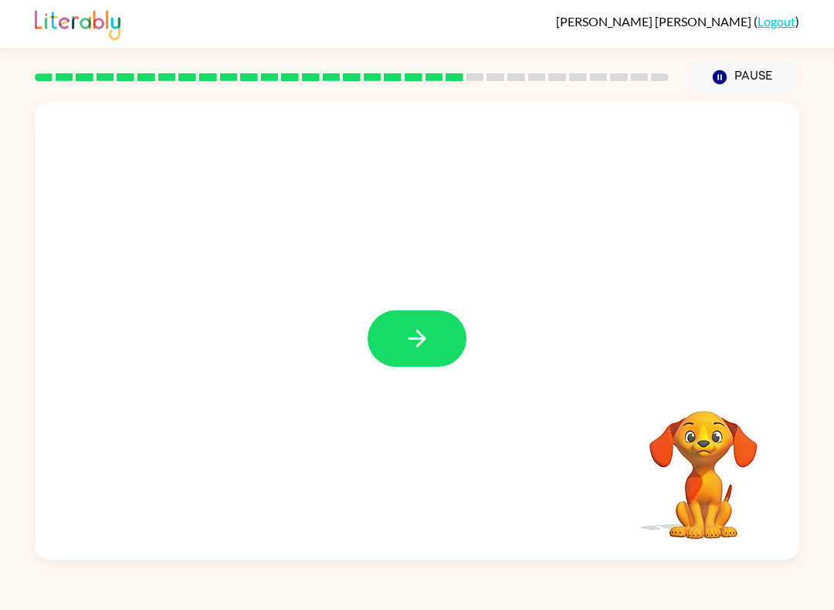
click at [410, 357] on button "button" at bounding box center [416, 338] width 99 height 56
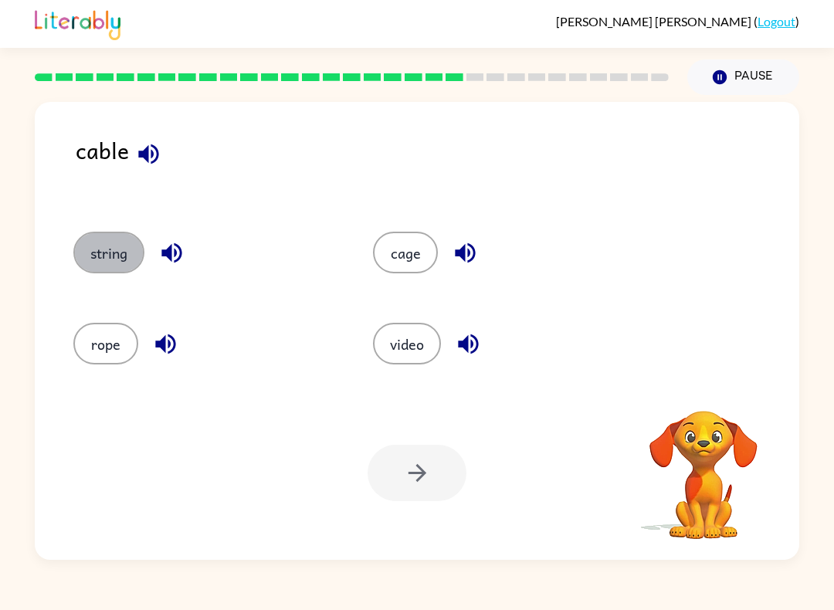
click at [110, 249] on button "string" at bounding box center [108, 253] width 71 height 42
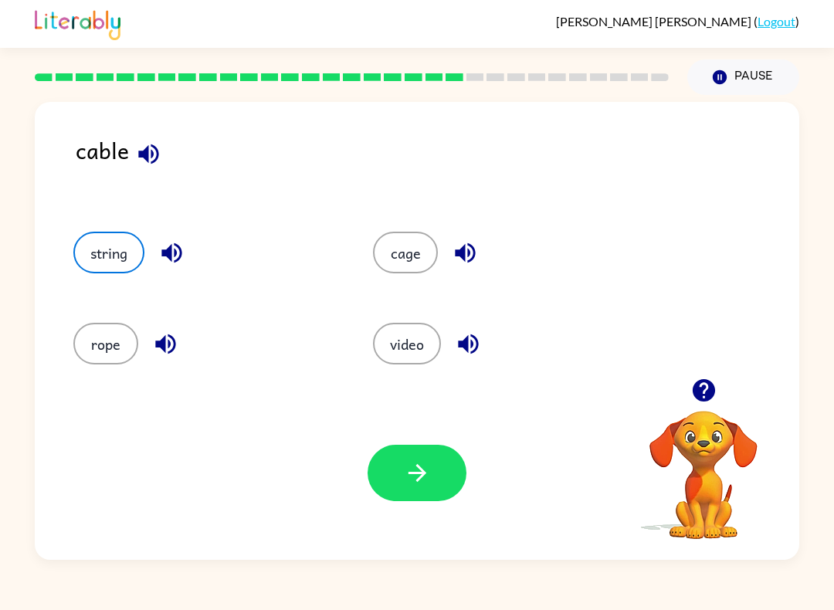
click at [420, 468] on icon "button" at bounding box center [417, 473] width 18 height 18
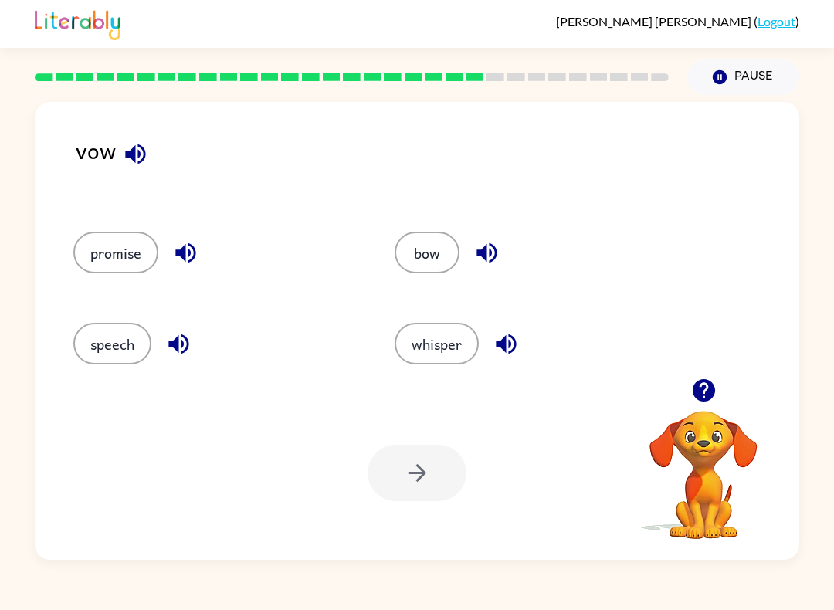
click at [435, 242] on button "bow" at bounding box center [426, 253] width 65 height 42
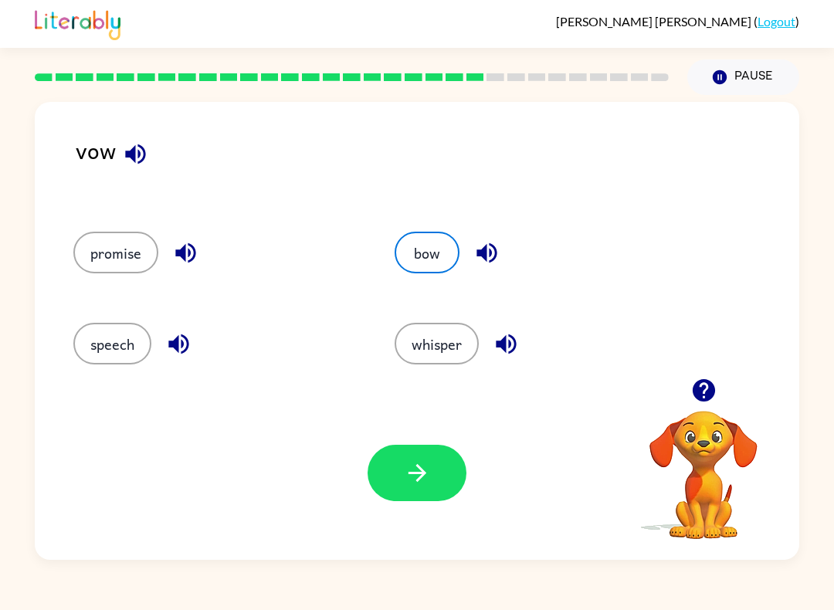
click at [459, 354] on button "whisper" at bounding box center [436, 344] width 84 height 42
click at [397, 476] on button "button" at bounding box center [416, 473] width 99 height 56
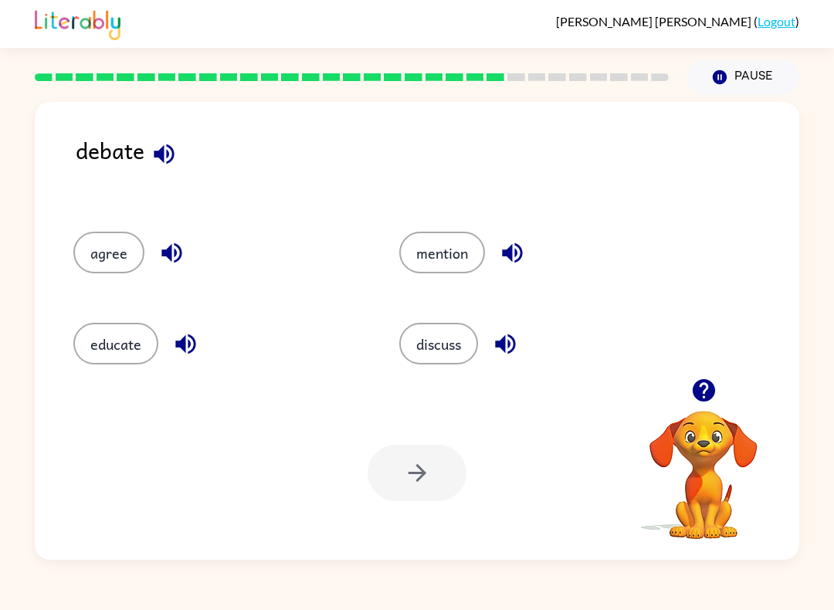
click at [106, 255] on button "agree" at bounding box center [108, 253] width 71 height 42
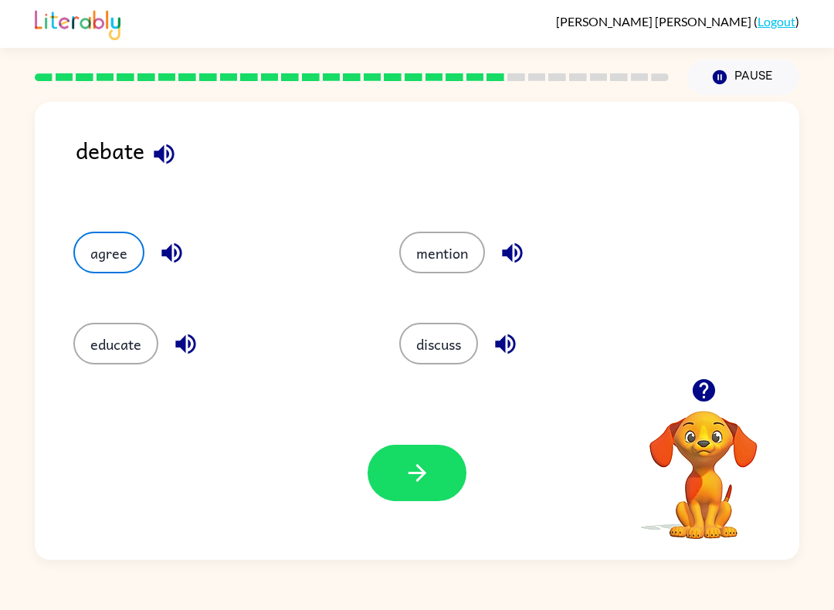
click at [175, 156] on icon "button" at bounding box center [164, 153] width 27 height 27
click at [416, 455] on button "button" at bounding box center [416, 473] width 99 height 56
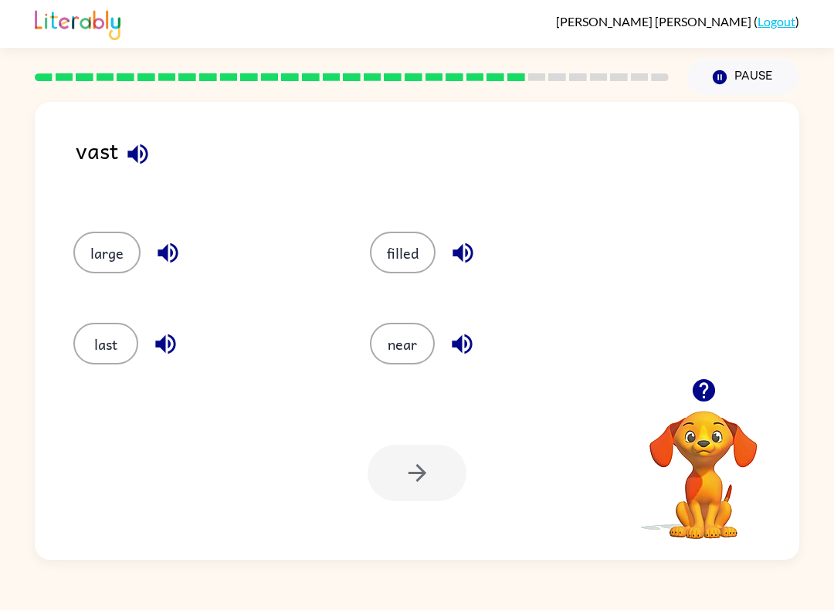
click at [153, 146] on button "button" at bounding box center [137, 153] width 39 height 39
click at [394, 358] on button "near" at bounding box center [402, 344] width 65 height 42
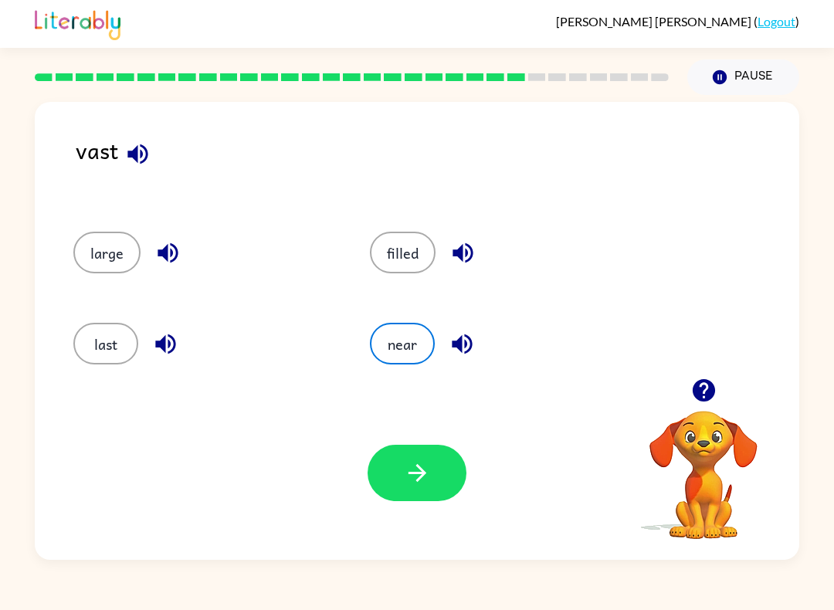
click at [425, 487] on button "button" at bounding box center [416, 473] width 99 height 56
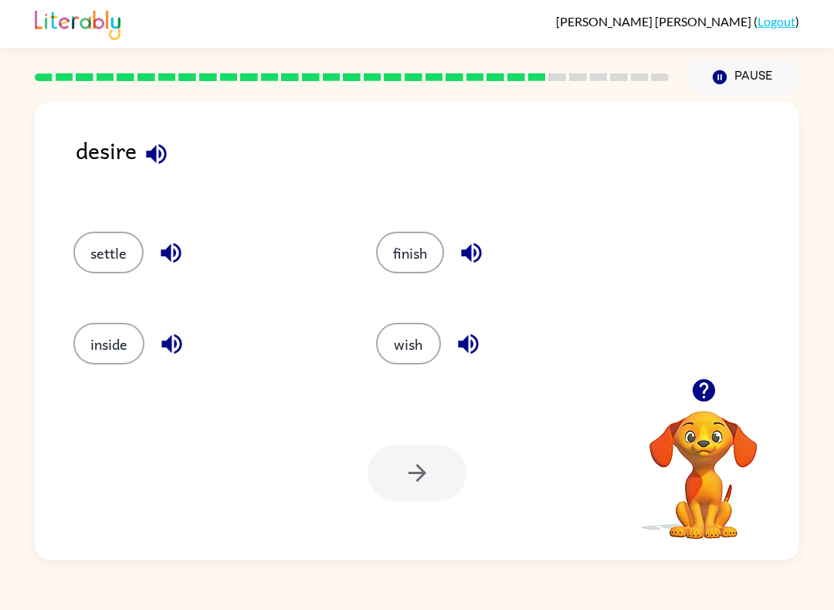
click at [425, 259] on button "finish" at bounding box center [410, 253] width 68 height 42
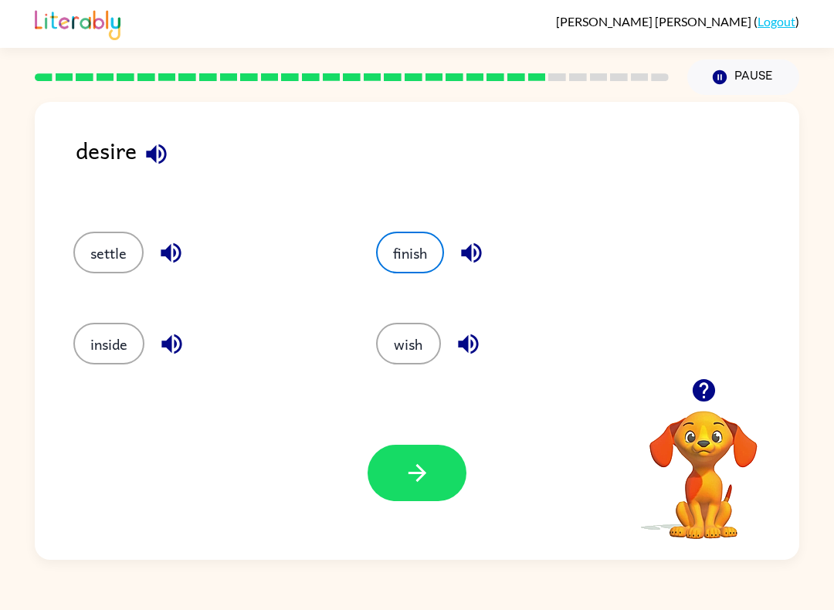
click at [397, 512] on div "Your browser must support playing .mp4 files to use Literably. Please try using…" at bounding box center [417, 473] width 764 height 174
click at [412, 483] on icon "button" at bounding box center [417, 472] width 27 height 27
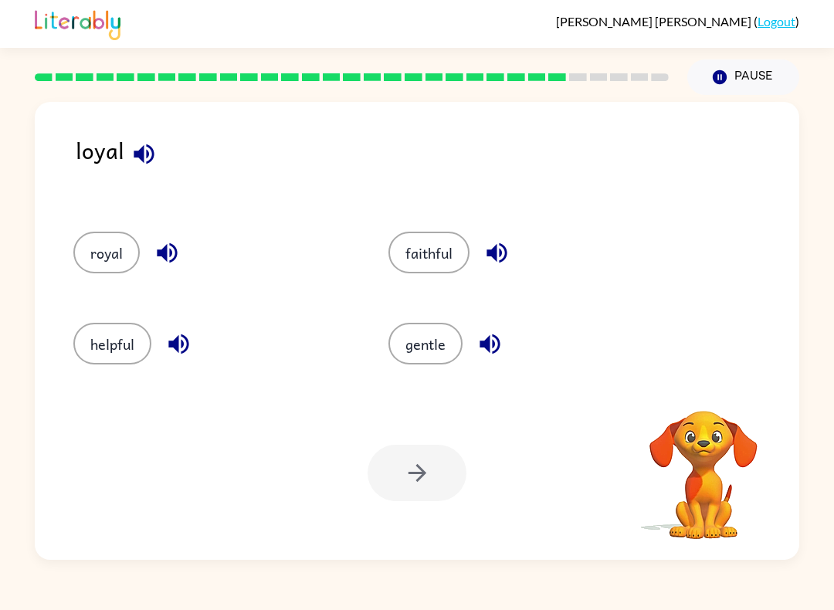
click at [445, 318] on div "gentle" at bounding box center [516, 338] width 315 height 91
click at [426, 334] on button "gentle" at bounding box center [425, 344] width 74 height 42
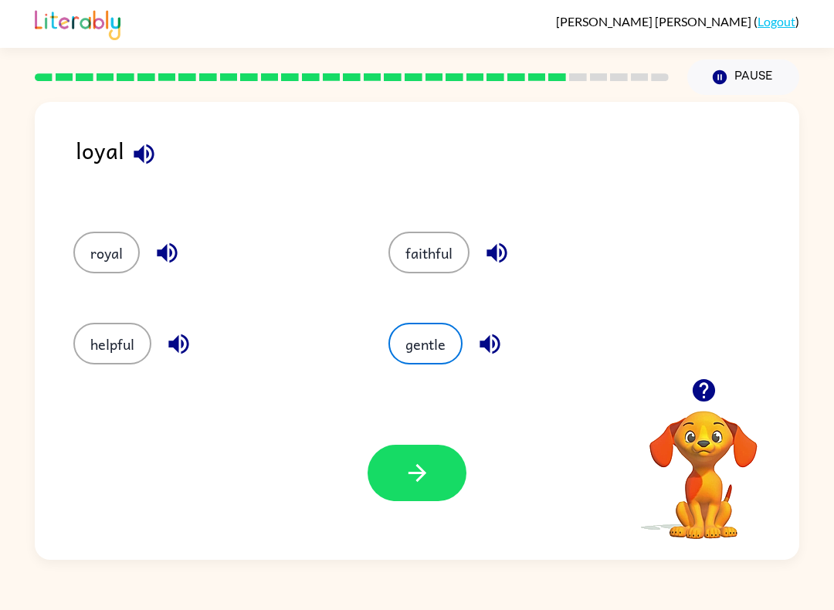
click at [428, 479] on icon "button" at bounding box center [417, 472] width 27 height 27
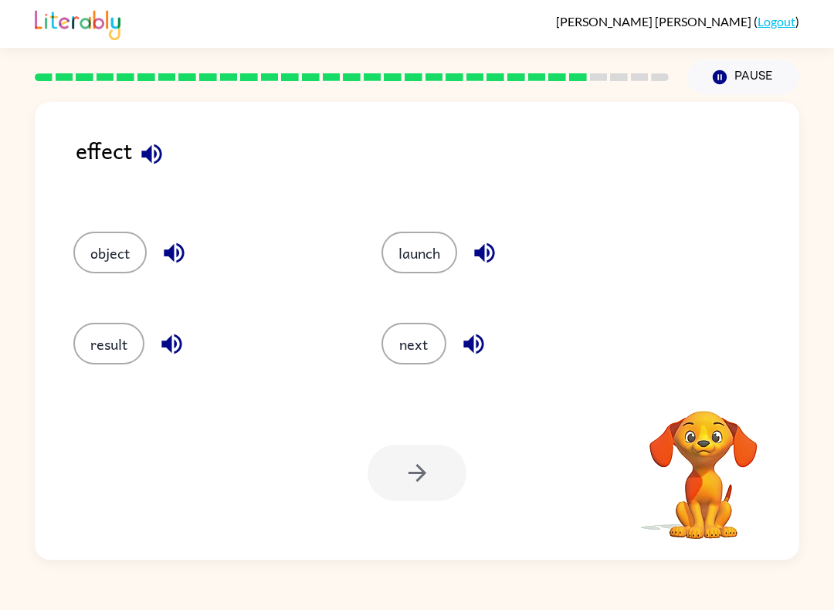
click at [113, 357] on button "result" at bounding box center [108, 344] width 71 height 42
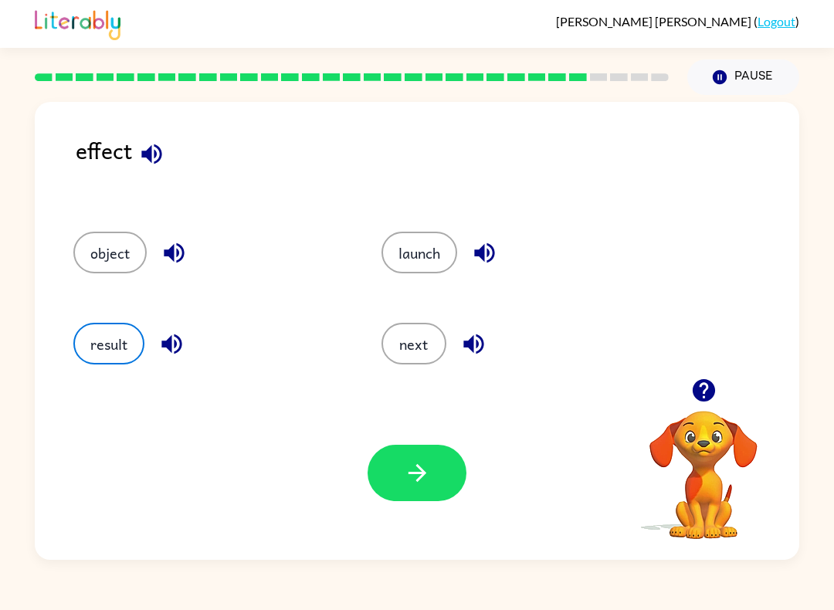
click at [424, 463] on icon "button" at bounding box center [417, 472] width 27 height 27
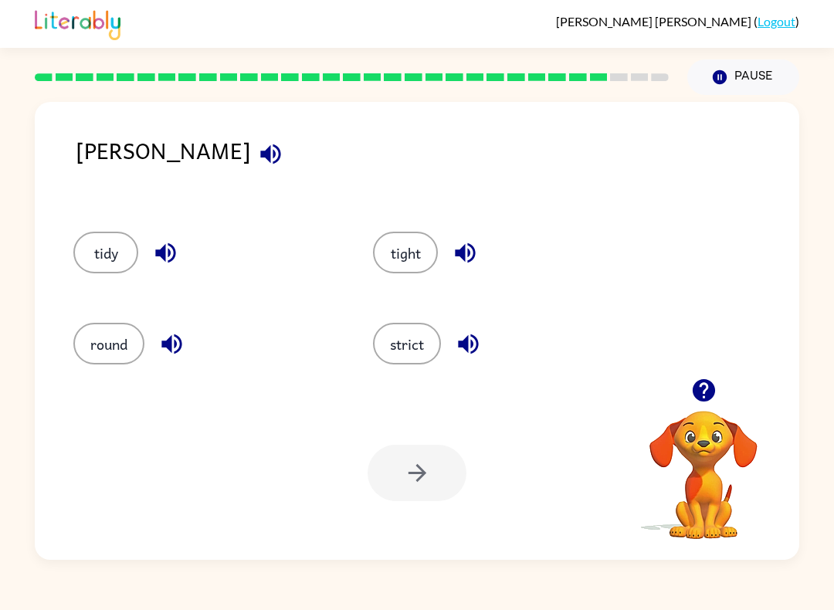
click at [469, 241] on icon "button" at bounding box center [465, 252] width 27 height 27
click at [403, 252] on button "tight" at bounding box center [405, 253] width 65 height 42
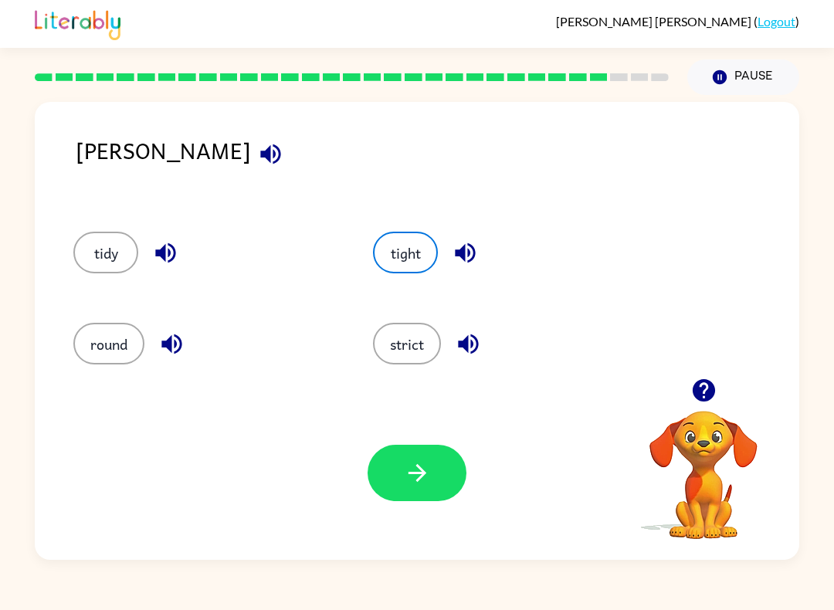
click at [421, 471] on icon "button" at bounding box center [417, 473] width 18 height 18
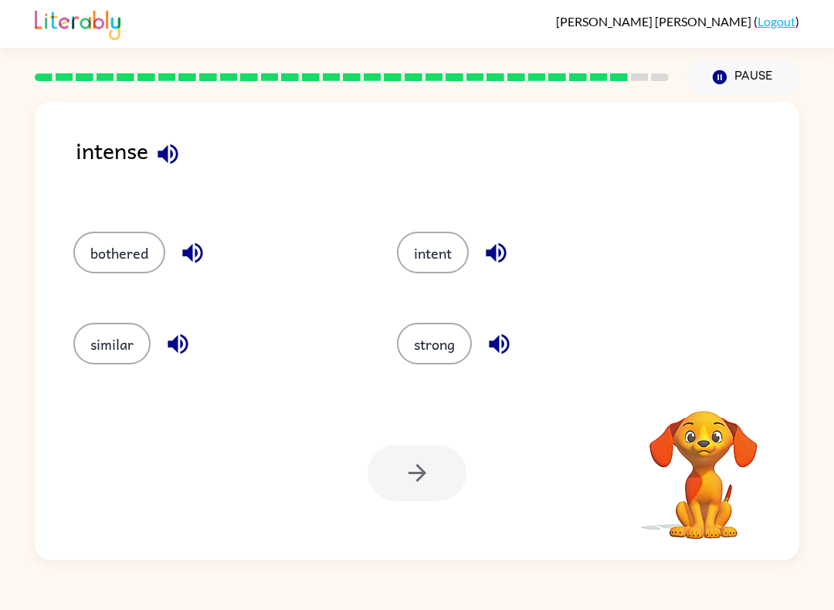
click at [459, 325] on button "strong" at bounding box center [434, 344] width 75 height 42
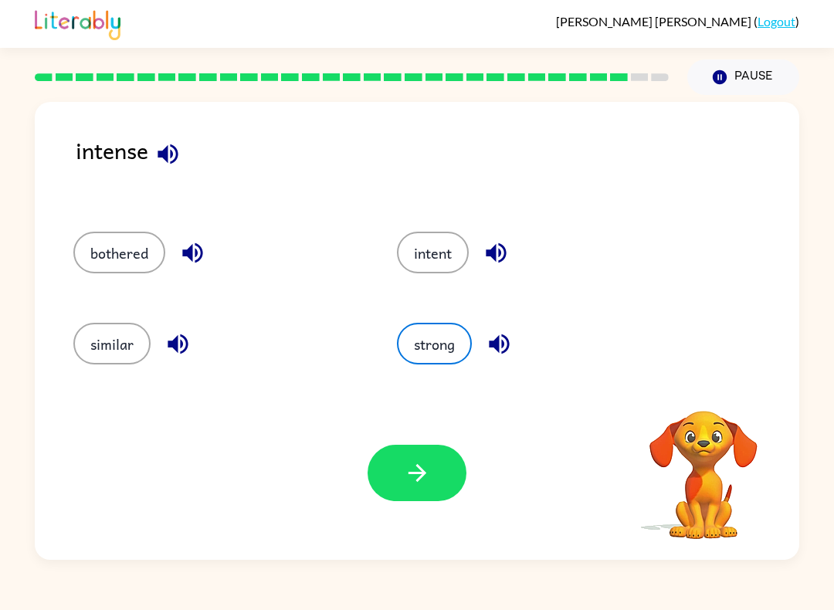
click at [424, 357] on button "strong" at bounding box center [434, 344] width 75 height 42
click at [425, 465] on icon "button" at bounding box center [417, 472] width 27 height 27
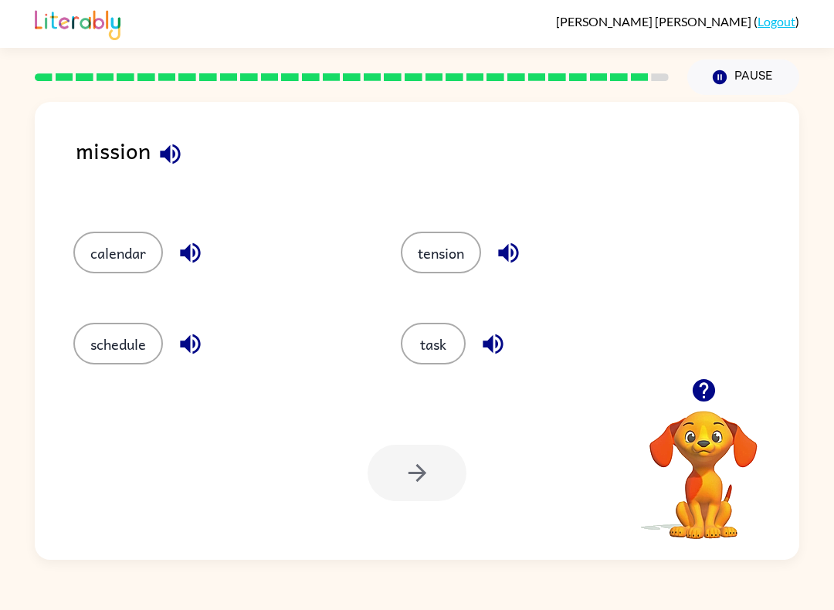
click at [448, 333] on button "task" at bounding box center [433, 344] width 65 height 42
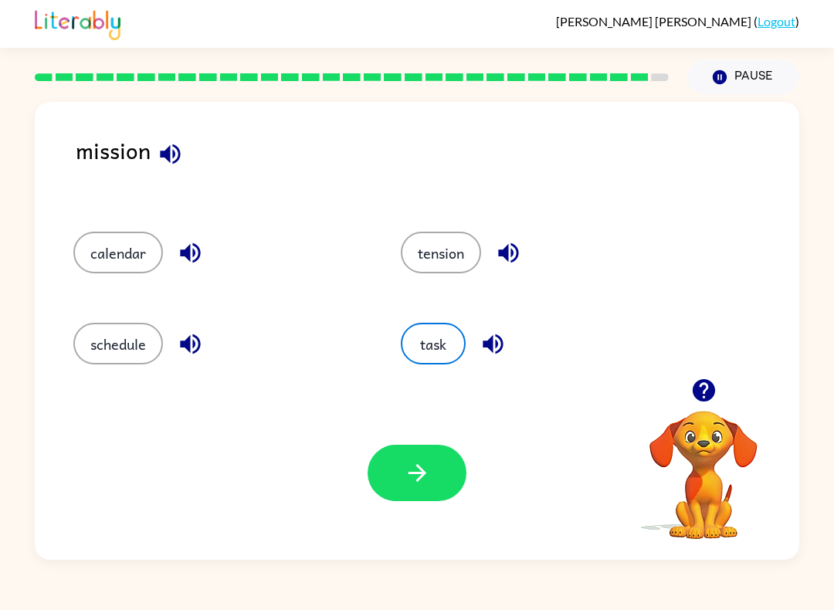
click at [423, 476] on icon "button" at bounding box center [417, 473] width 18 height 18
